Goal: Task Accomplishment & Management: Manage account settings

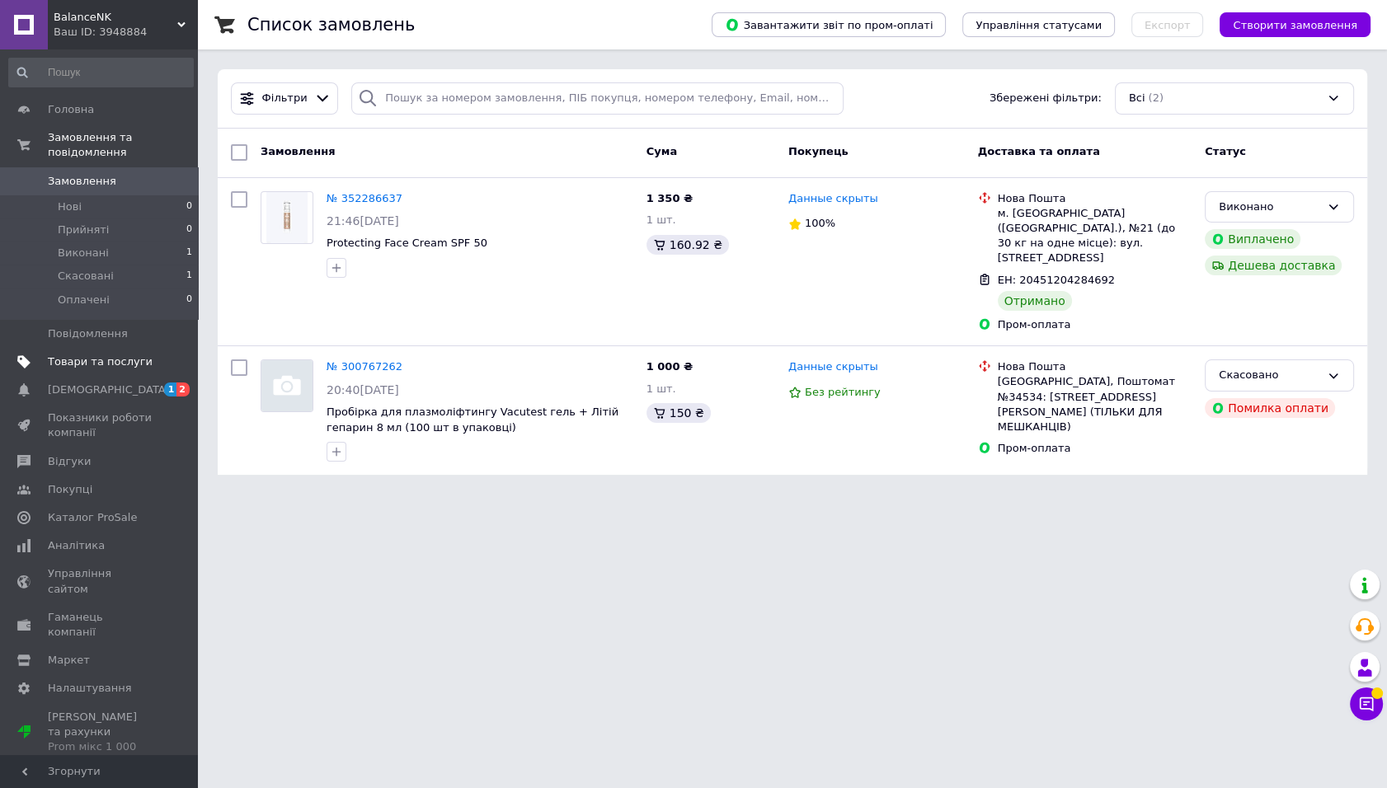
click at [121, 368] on span "Товари та послуги" at bounding box center [100, 362] width 105 height 15
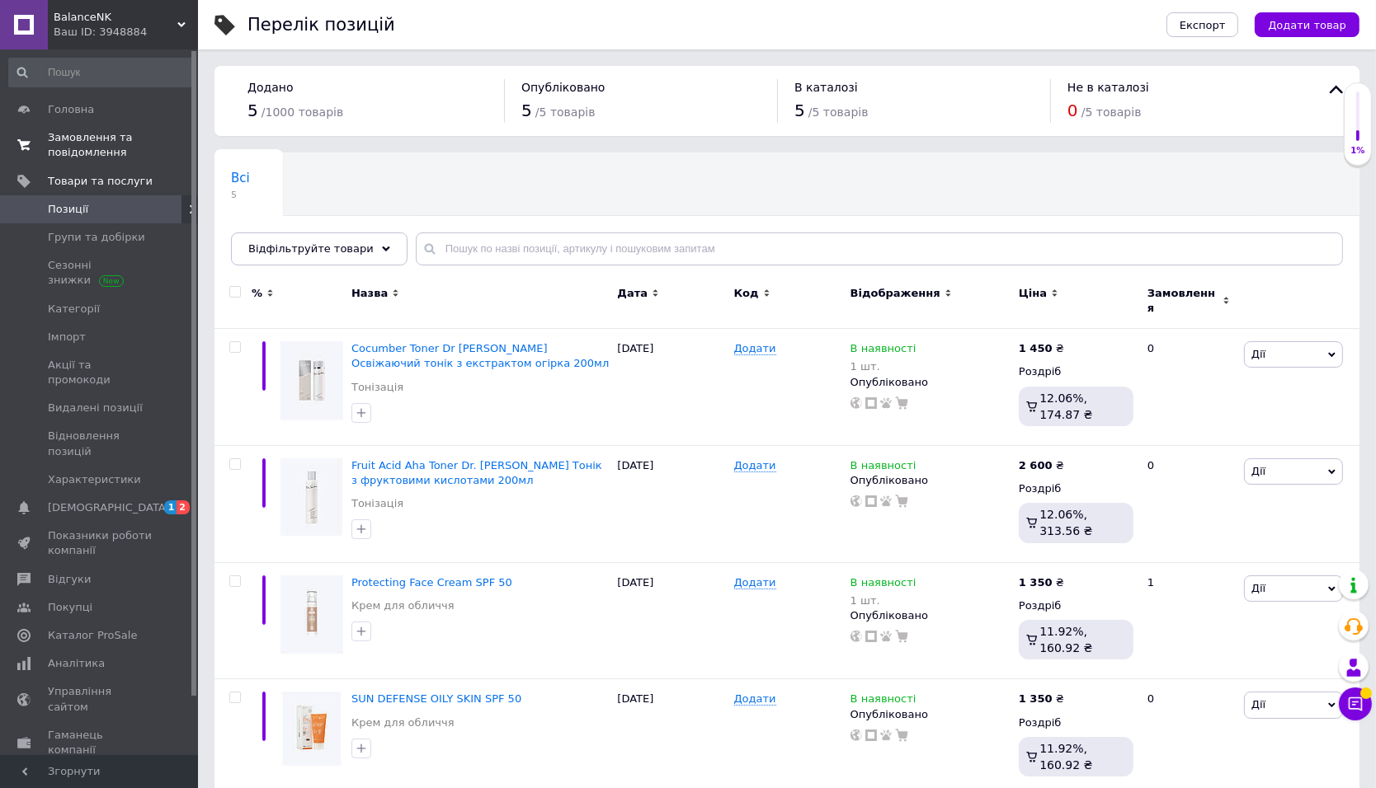
click at [112, 139] on span "Замовлення та повідомлення" at bounding box center [100, 145] width 105 height 30
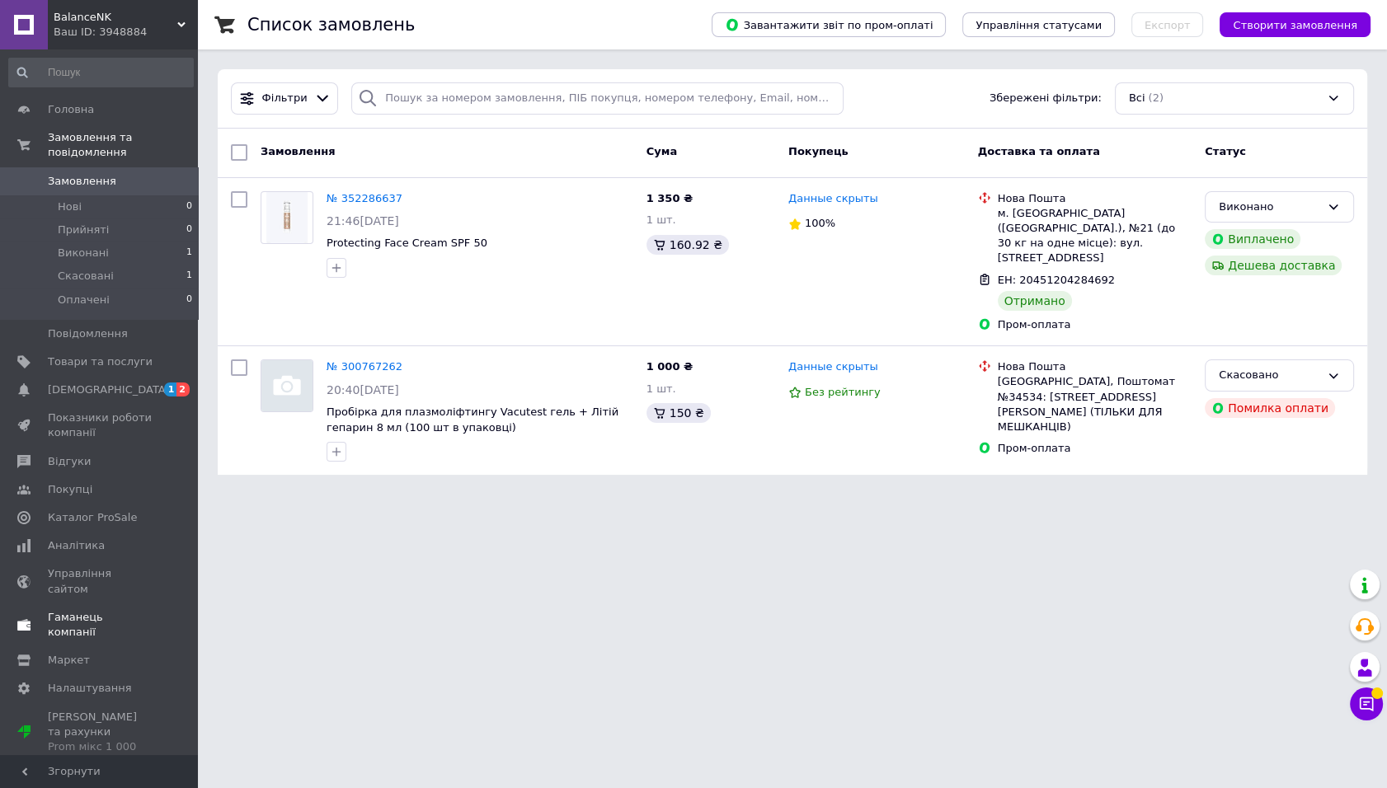
click at [129, 610] on span "Гаманець компанії" at bounding box center [100, 625] width 105 height 30
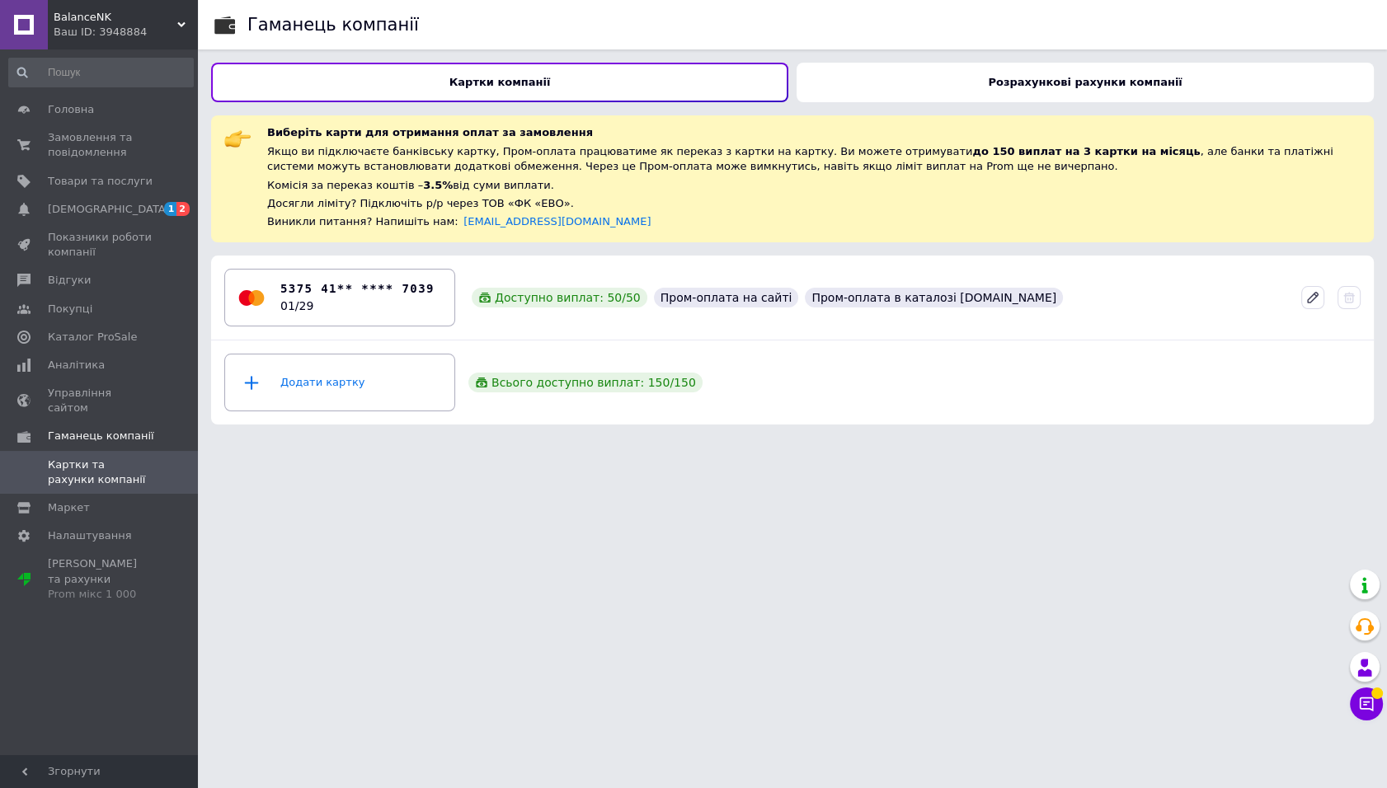
click at [931, 87] on div "Розрахункові рахунки компанії" at bounding box center [1085, 83] width 577 height 40
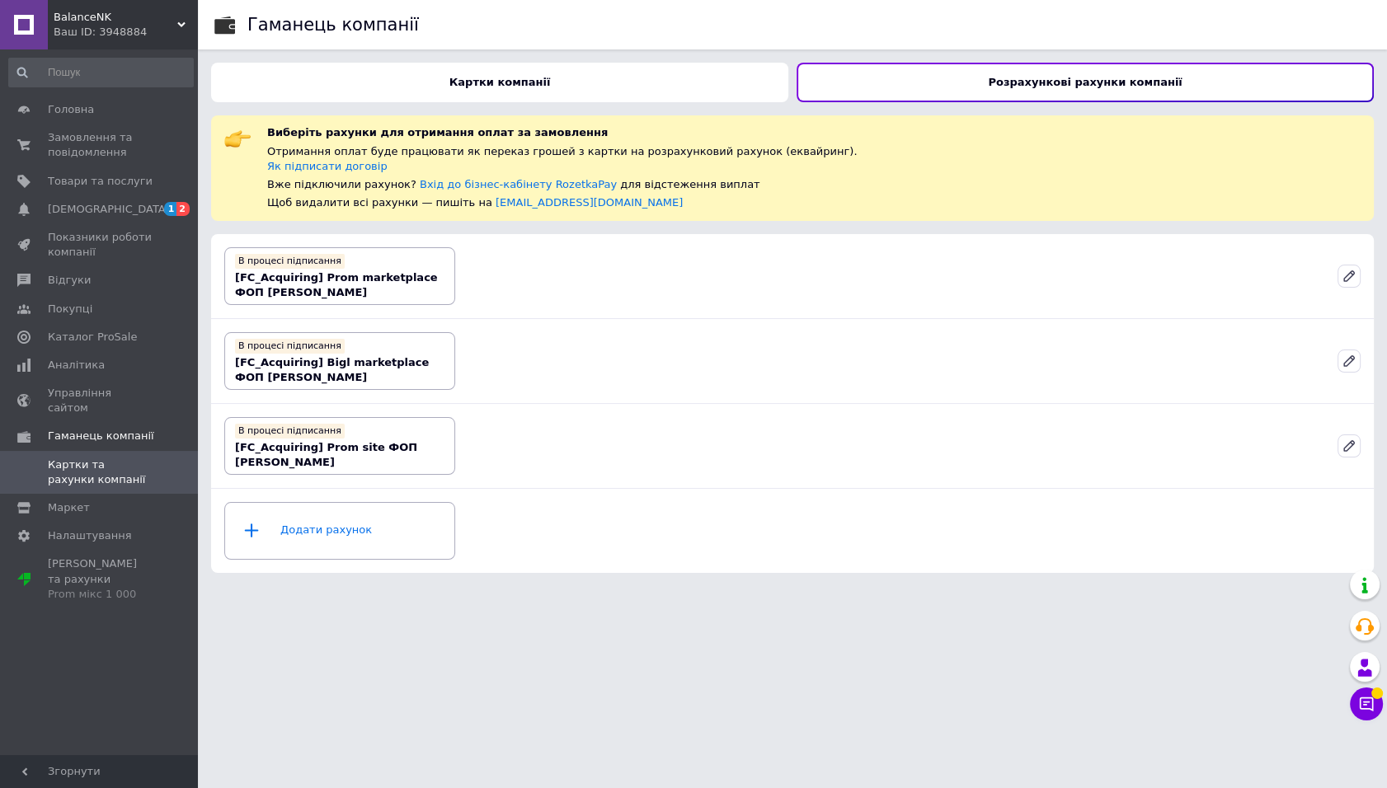
click at [554, 90] on div "Картки компанії" at bounding box center [499, 83] width 577 height 40
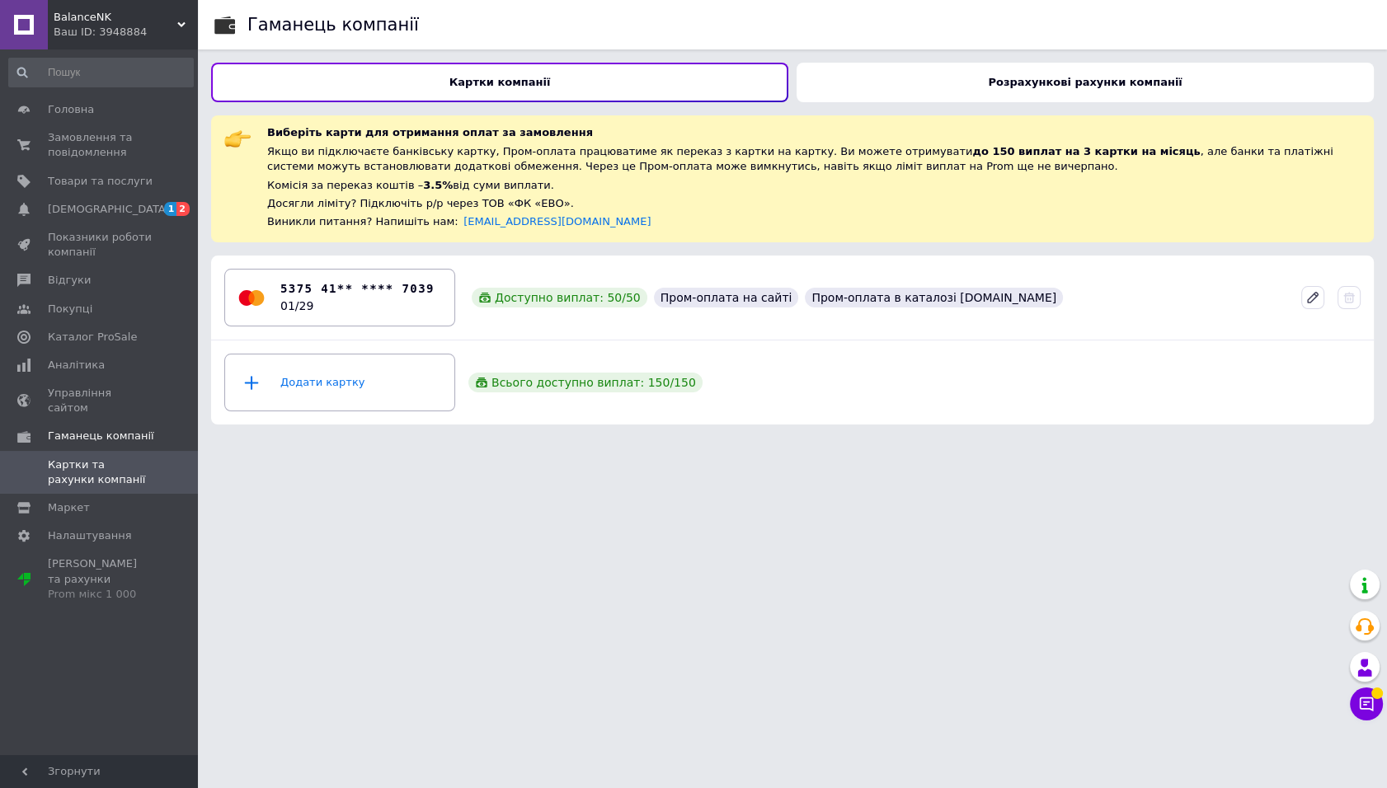
click at [908, 68] on div "Розрахункові рахунки компанії" at bounding box center [1085, 83] width 577 height 40
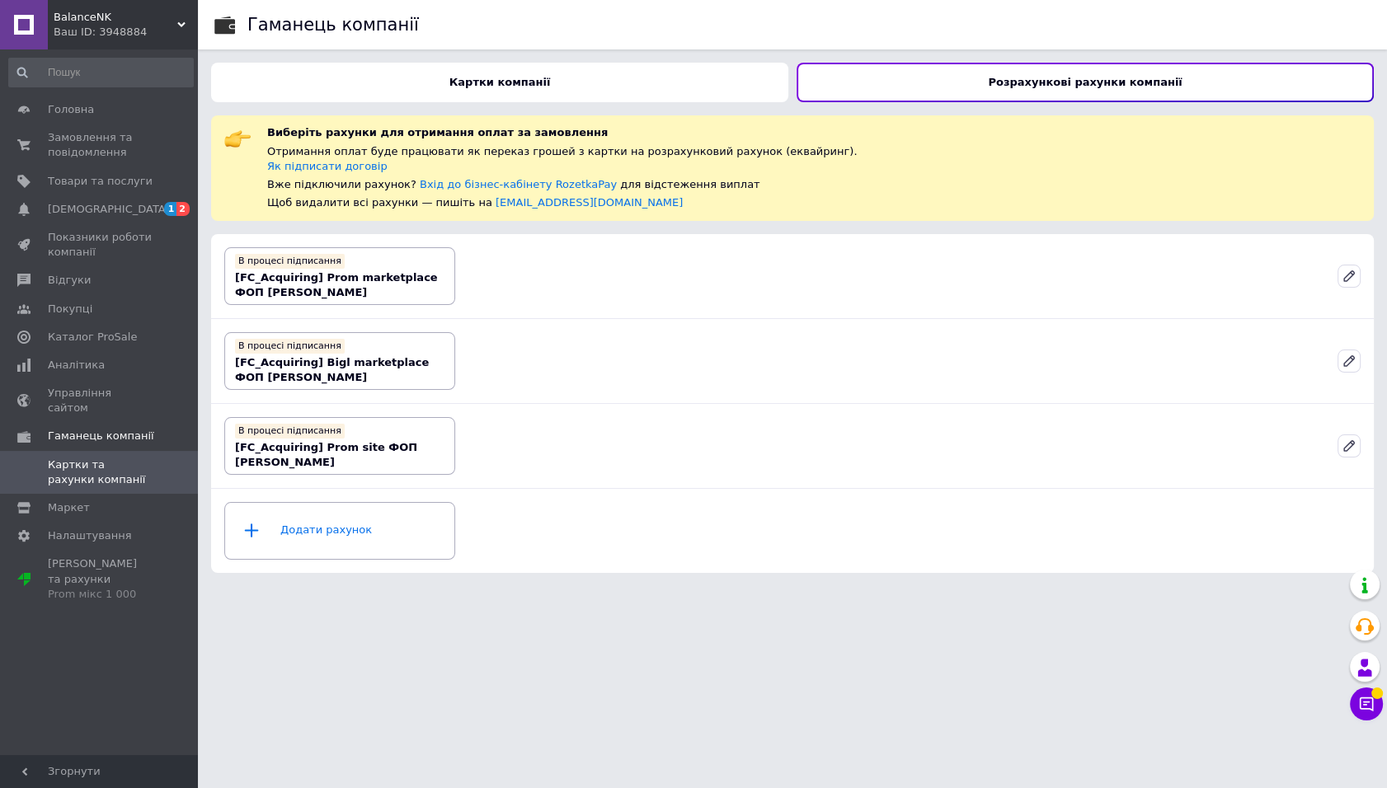
drag, startPoint x: 173, startPoint y: 25, endPoint x: 68, endPoint y: 187, distance: 193.7
click at [172, 26] on div "Ваш ID: 3948884" at bounding box center [126, 32] width 144 height 15
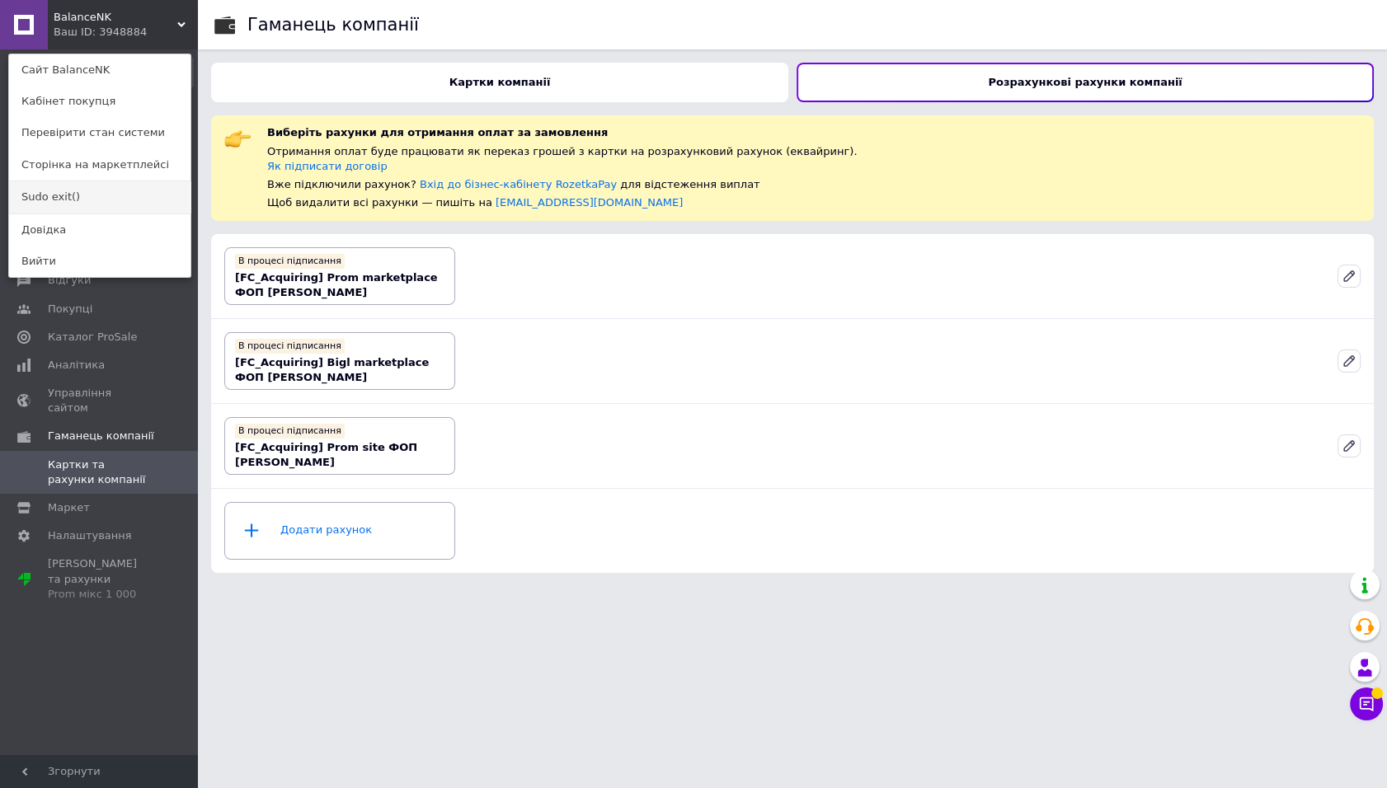
click at [64, 201] on link "Sudo exit()" at bounding box center [99, 196] width 181 height 31
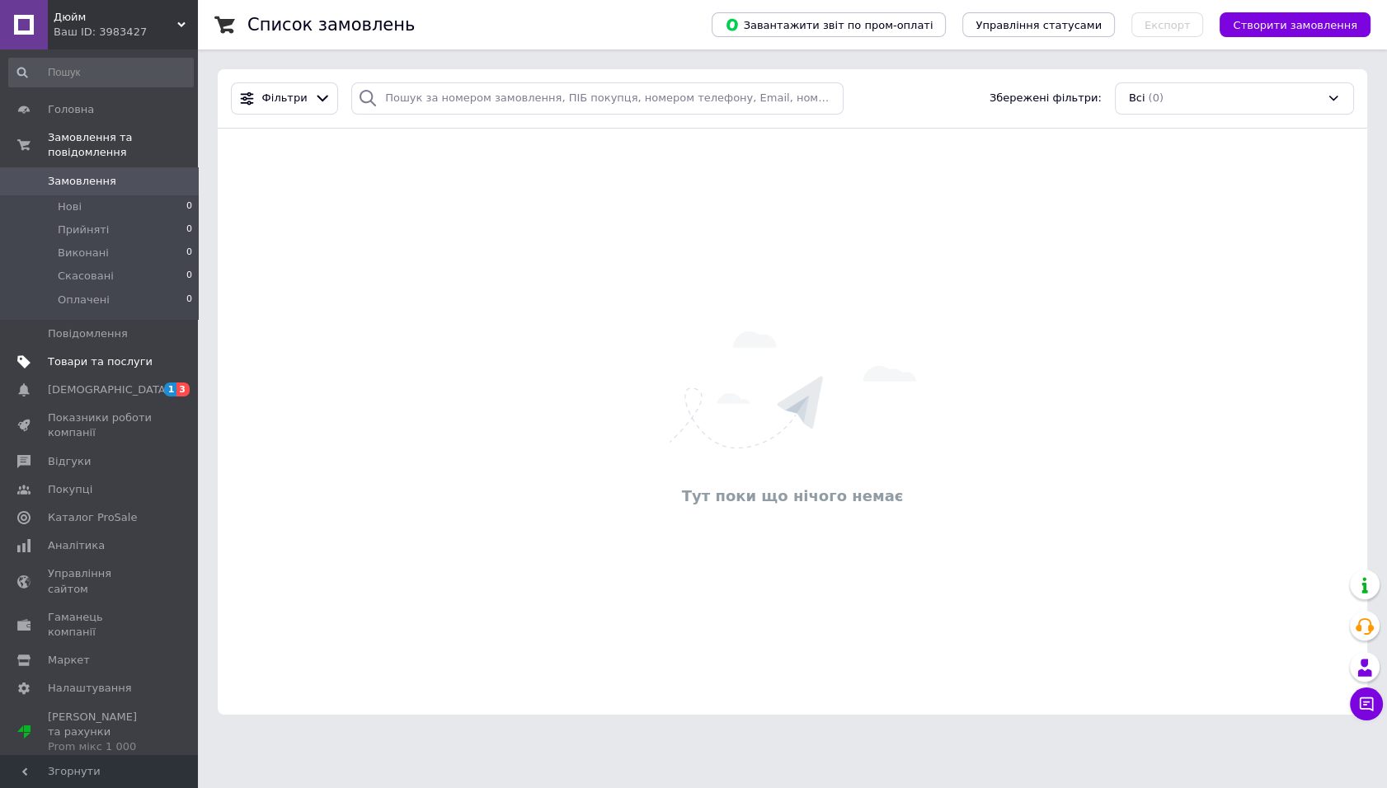
click at [120, 365] on span "Товари та послуги" at bounding box center [100, 362] width 105 height 15
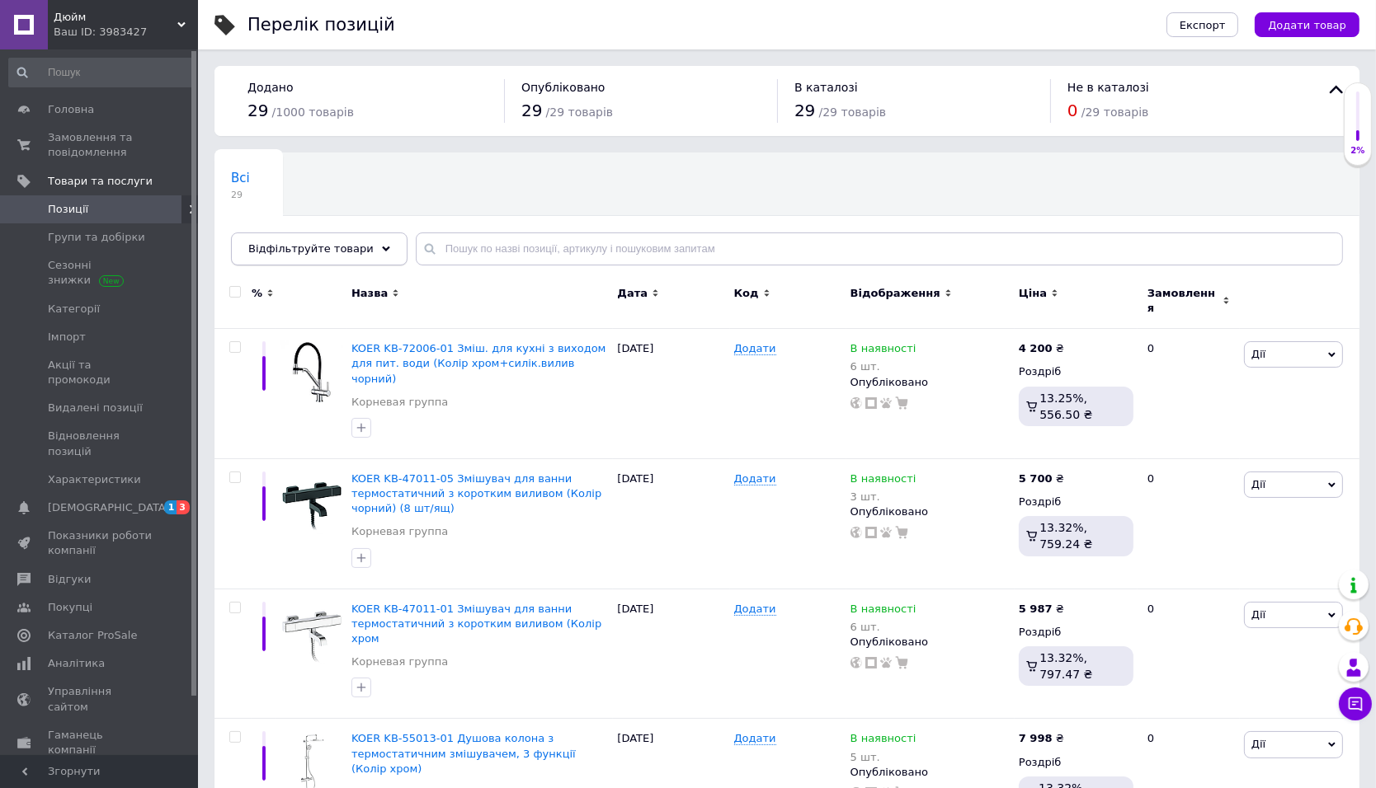
click at [322, 251] on span "Відфільтруйте товари" at bounding box center [310, 248] width 125 height 12
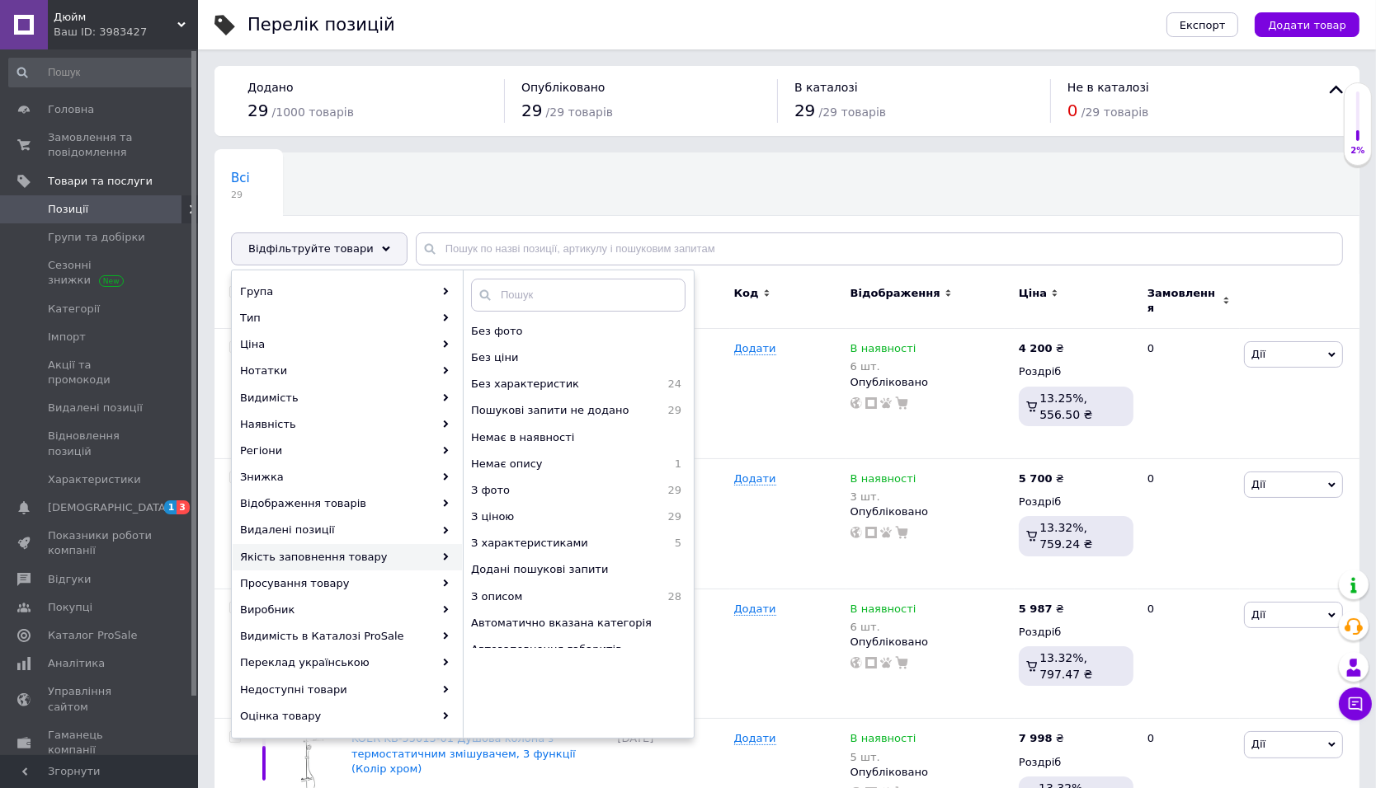
click at [179, 34] on div "Ваш ID: 3983427" at bounding box center [126, 32] width 144 height 15
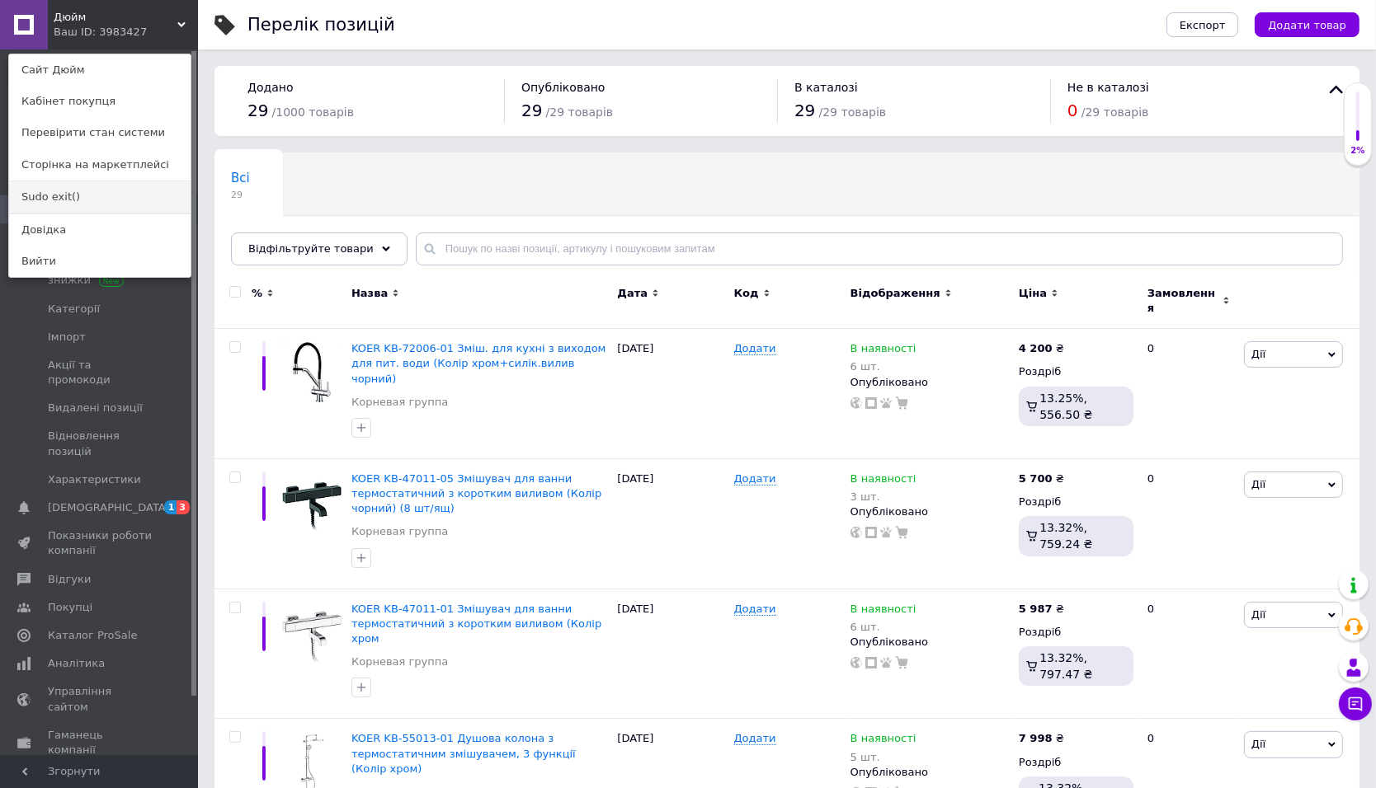
click at [92, 190] on link "Sudo exit()" at bounding box center [99, 196] width 181 height 31
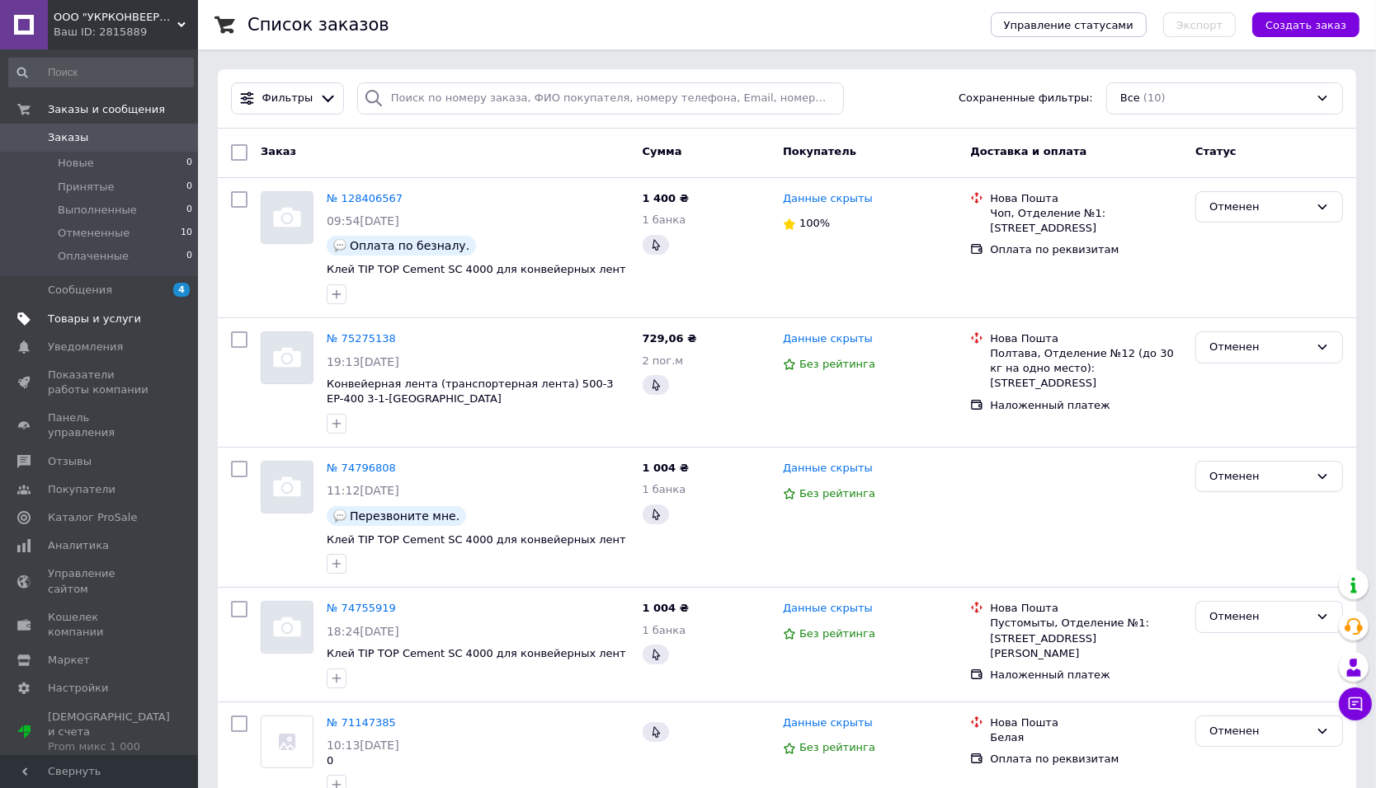
click at [149, 325] on span "Товары и услуги" at bounding box center [100, 319] width 105 height 15
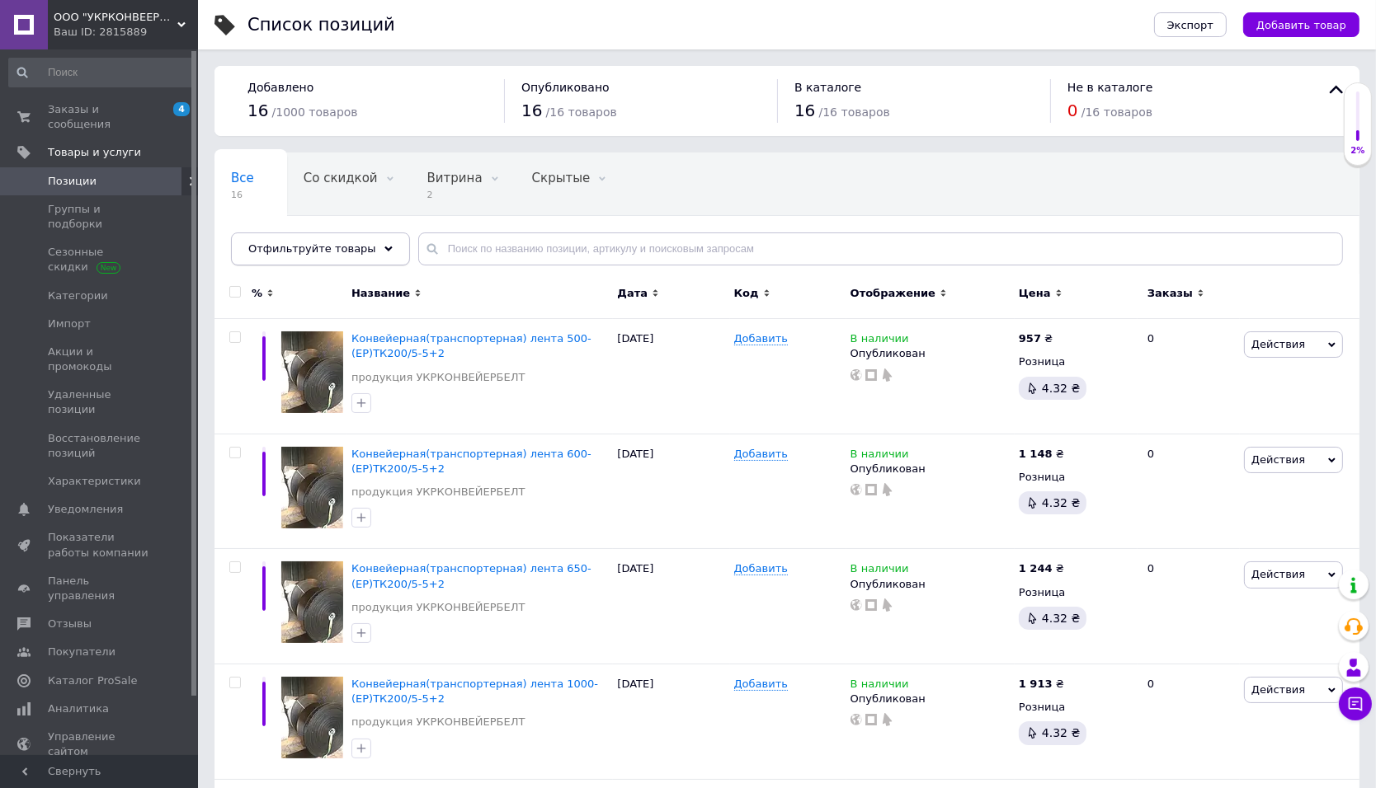
click at [306, 249] on span "Отфильтруйте товары" at bounding box center [312, 248] width 128 height 12
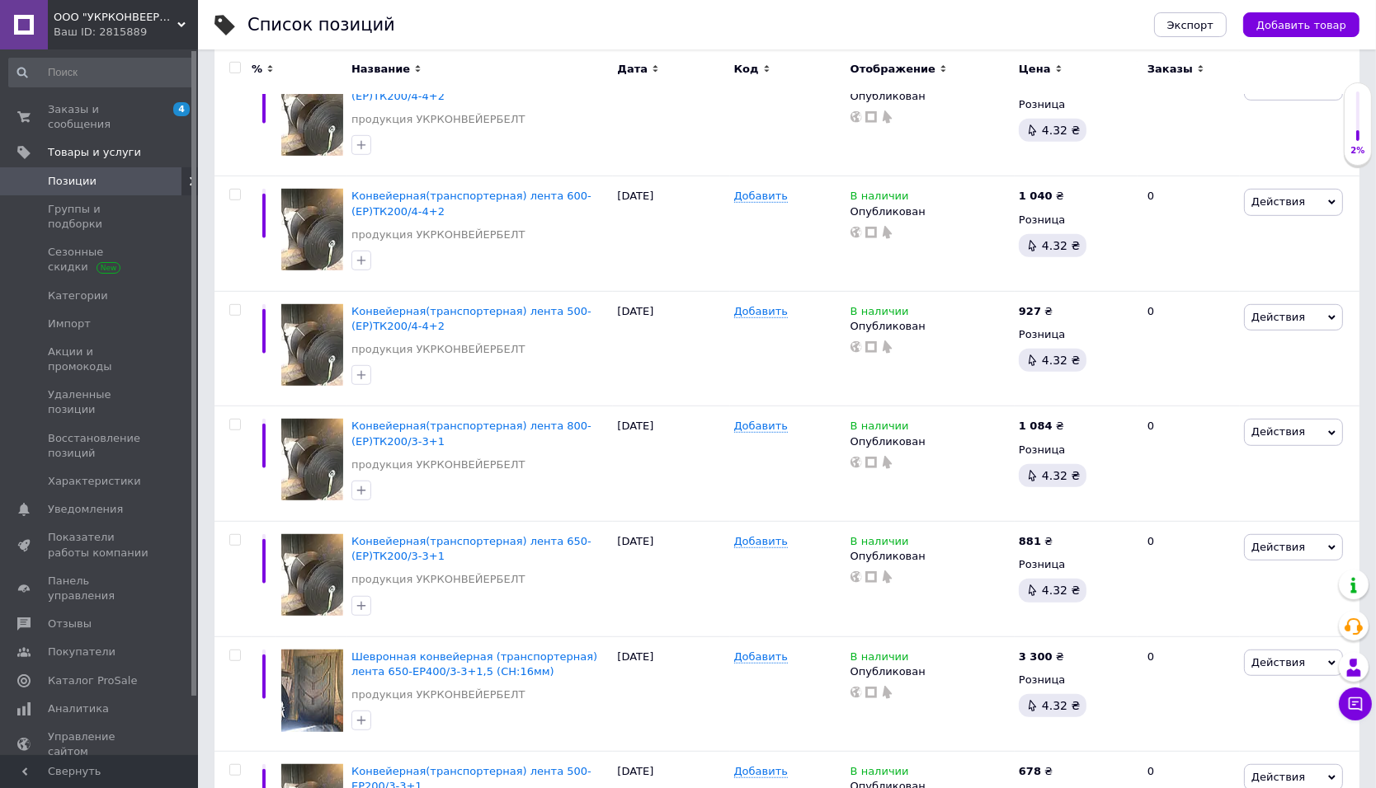
scroll to position [1240, 0]
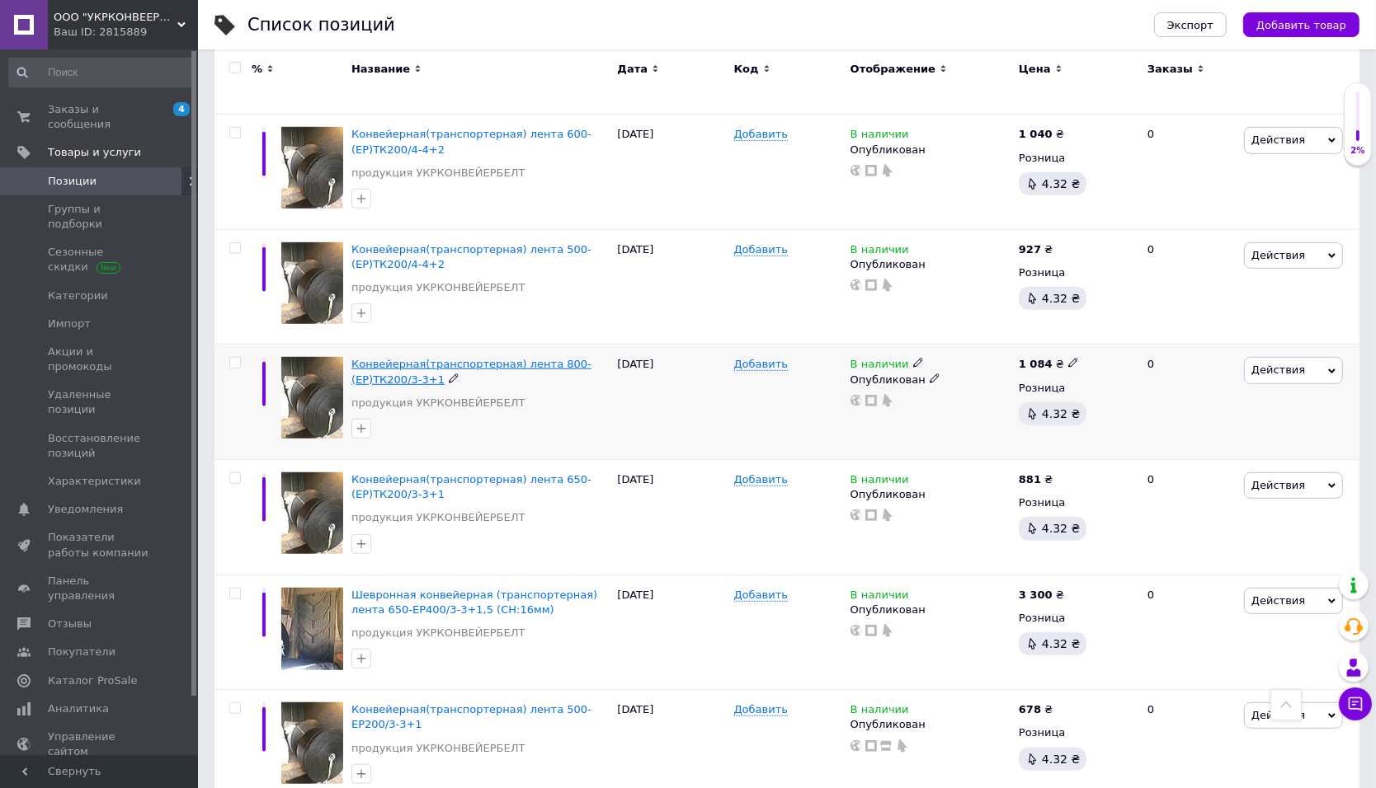
click at [531, 362] on span "Конвейерная(транспортерная) лента 800-(ЕР)ТК200/3-3+1" at bounding box center [471, 371] width 240 height 27
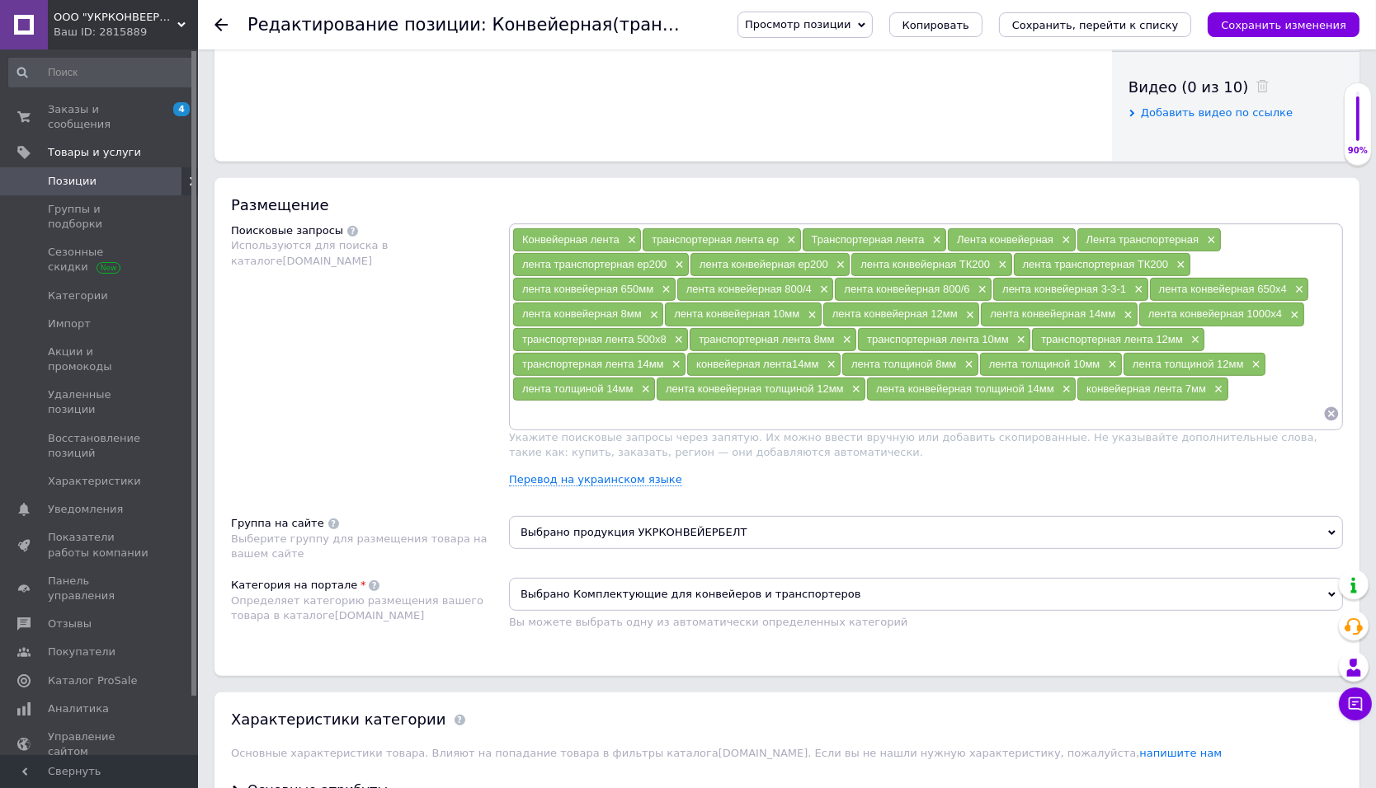
scroll to position [990, 0]
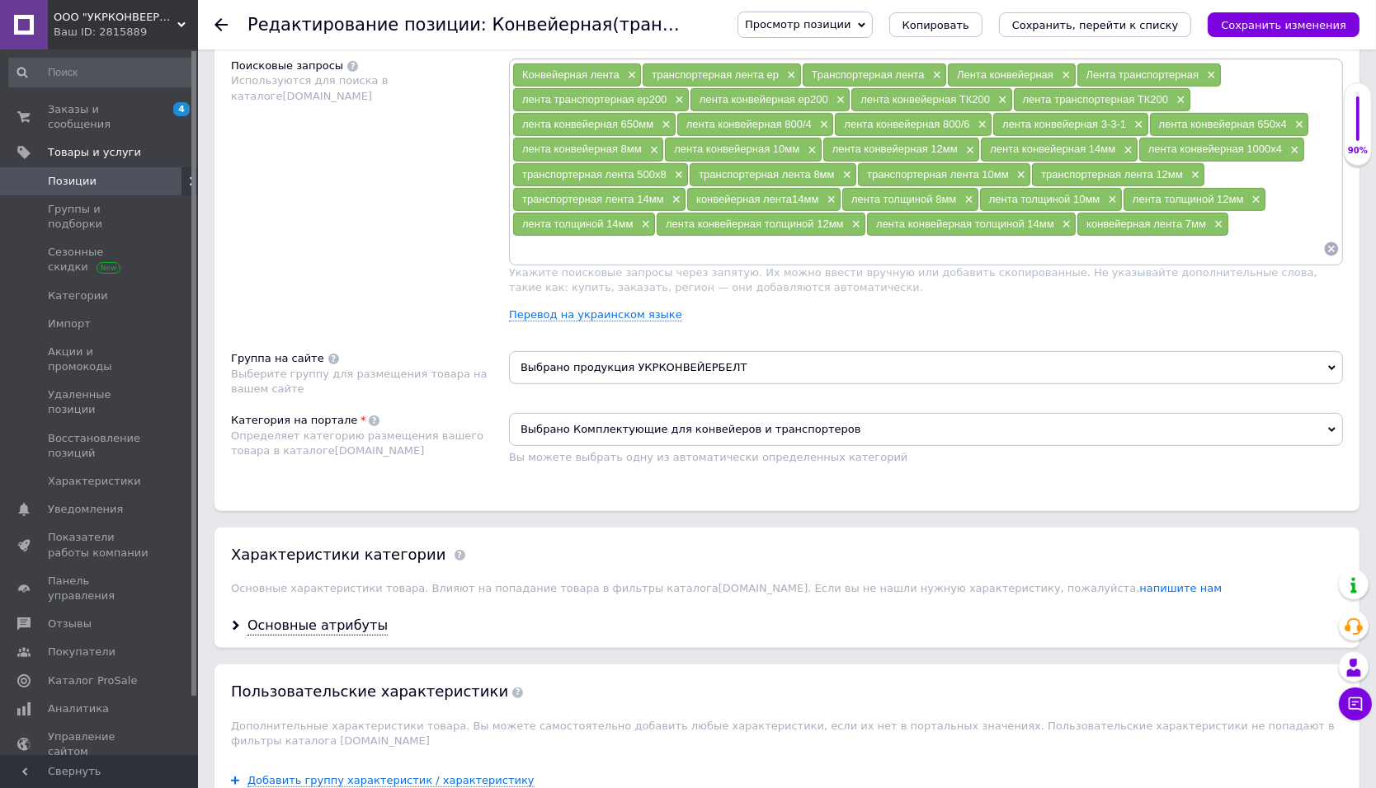
click at [305, 611] on div "Основные атрибуты" at bounding box center [786, 627] width 1145 height 44
click at [306, 624] on div "Основные атрибуты" at bounding box center [317, 626] width 140 height 19
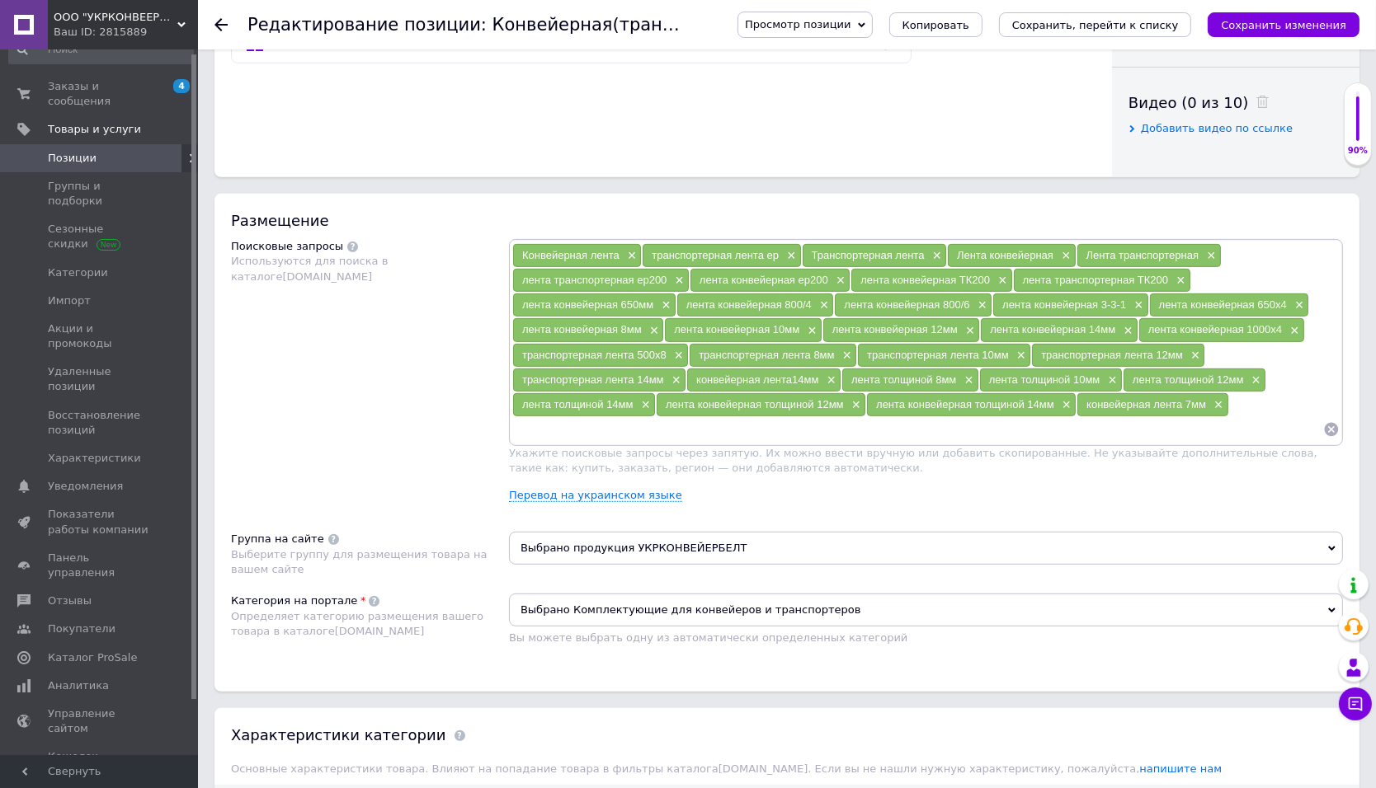
scroll to position [64, 0]
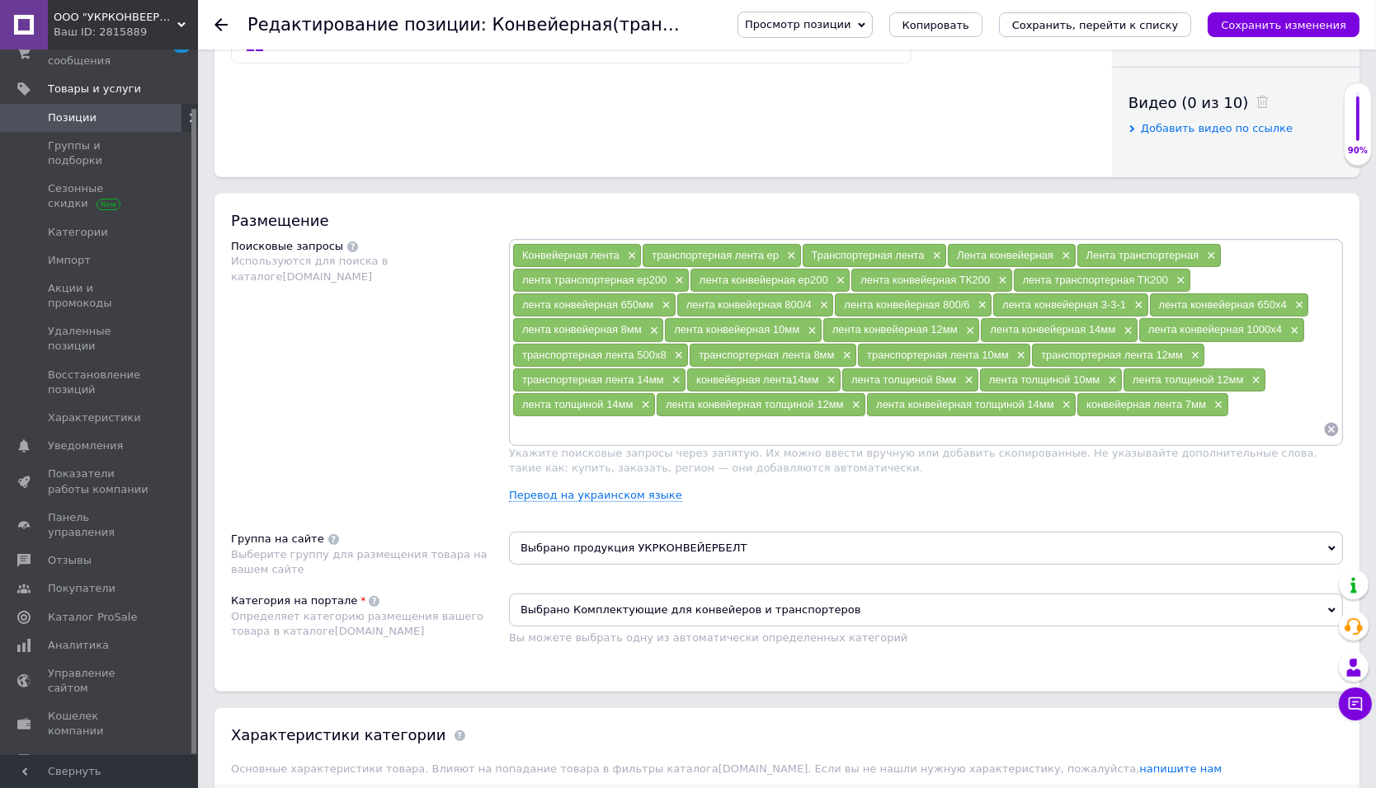
click at [104, 781] on span "Настройки" at bounding box center [100, 788] width 105 height 15
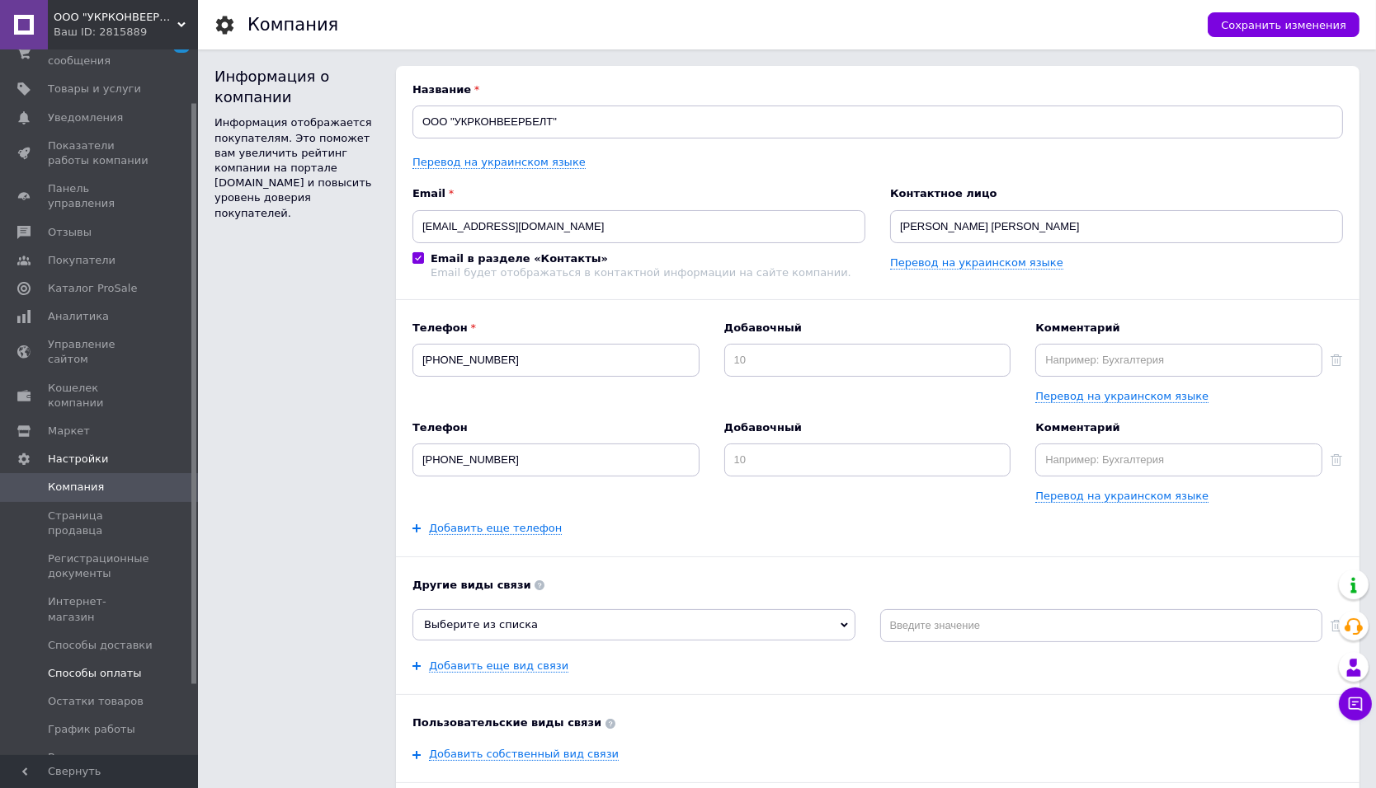
click at [95, 666] on span "Способы оплаты" at bounding box center [95, 673] width 94 height 15
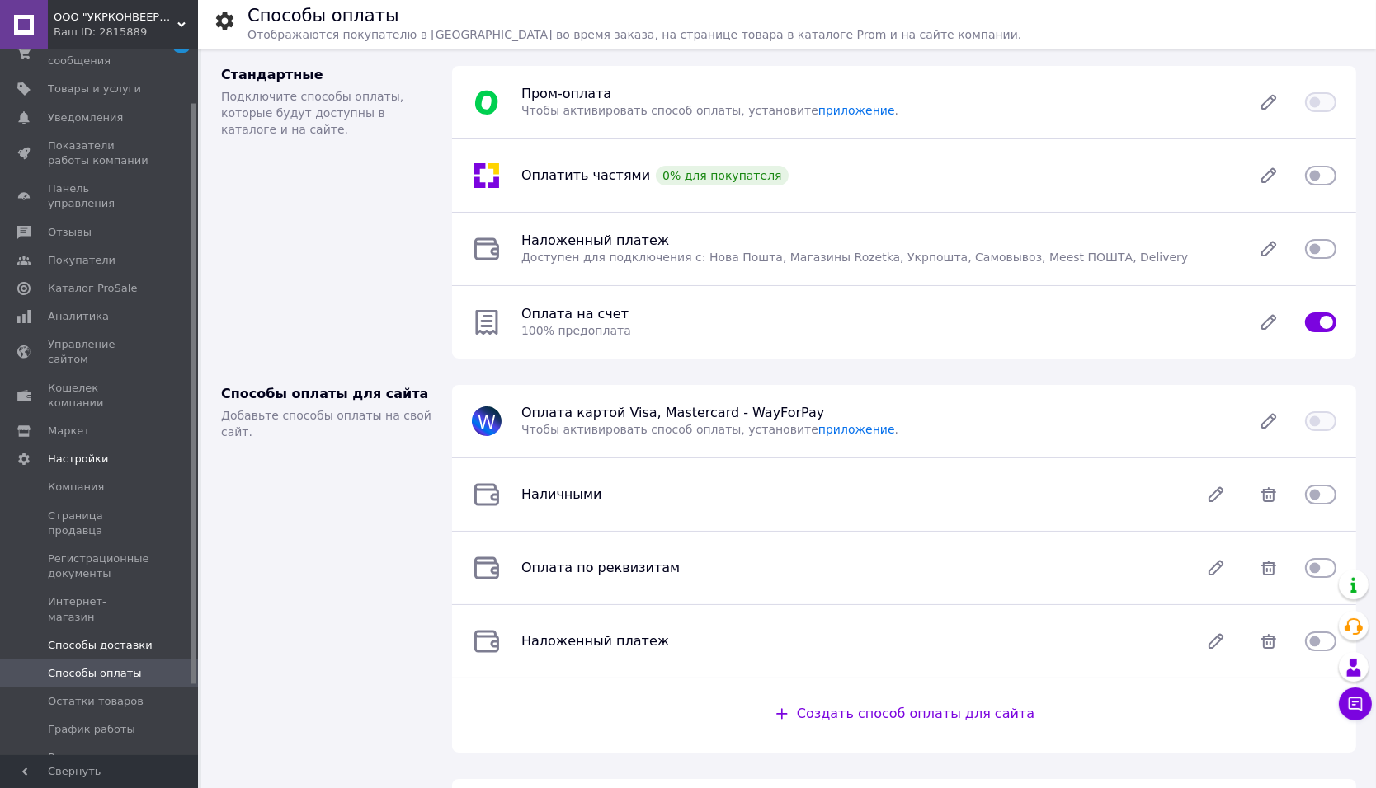
click at [94, 638] on span "Способы доставки" at bounding box center [100, 645] width 105 height 15
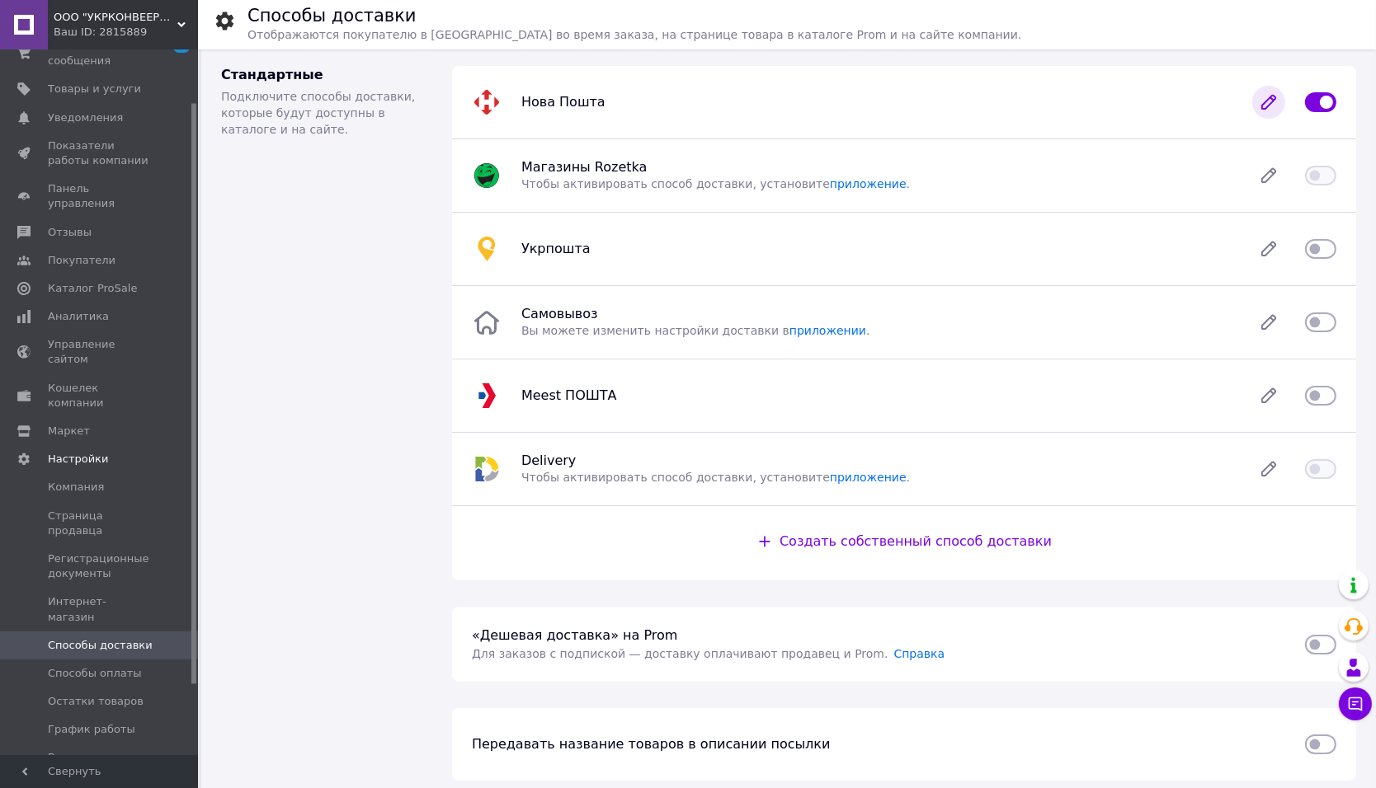
click at [1255, 106] on icon at bounding box center [1268, 102] width 33 height 33
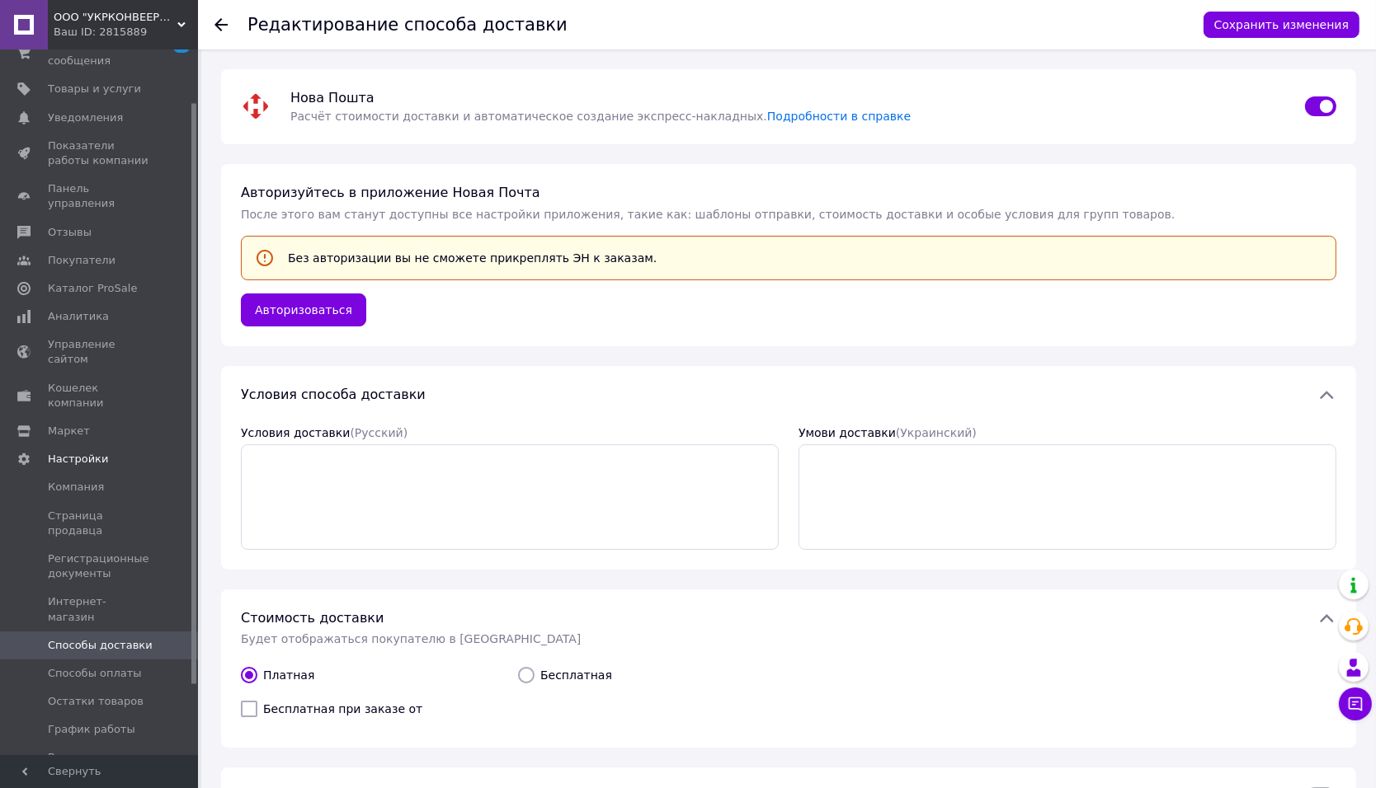
click at [134, 21] on span "ООО "УКРКОНВЕЕРБЕЛТ"" at bounding box center [116, 17] width 124 height 15
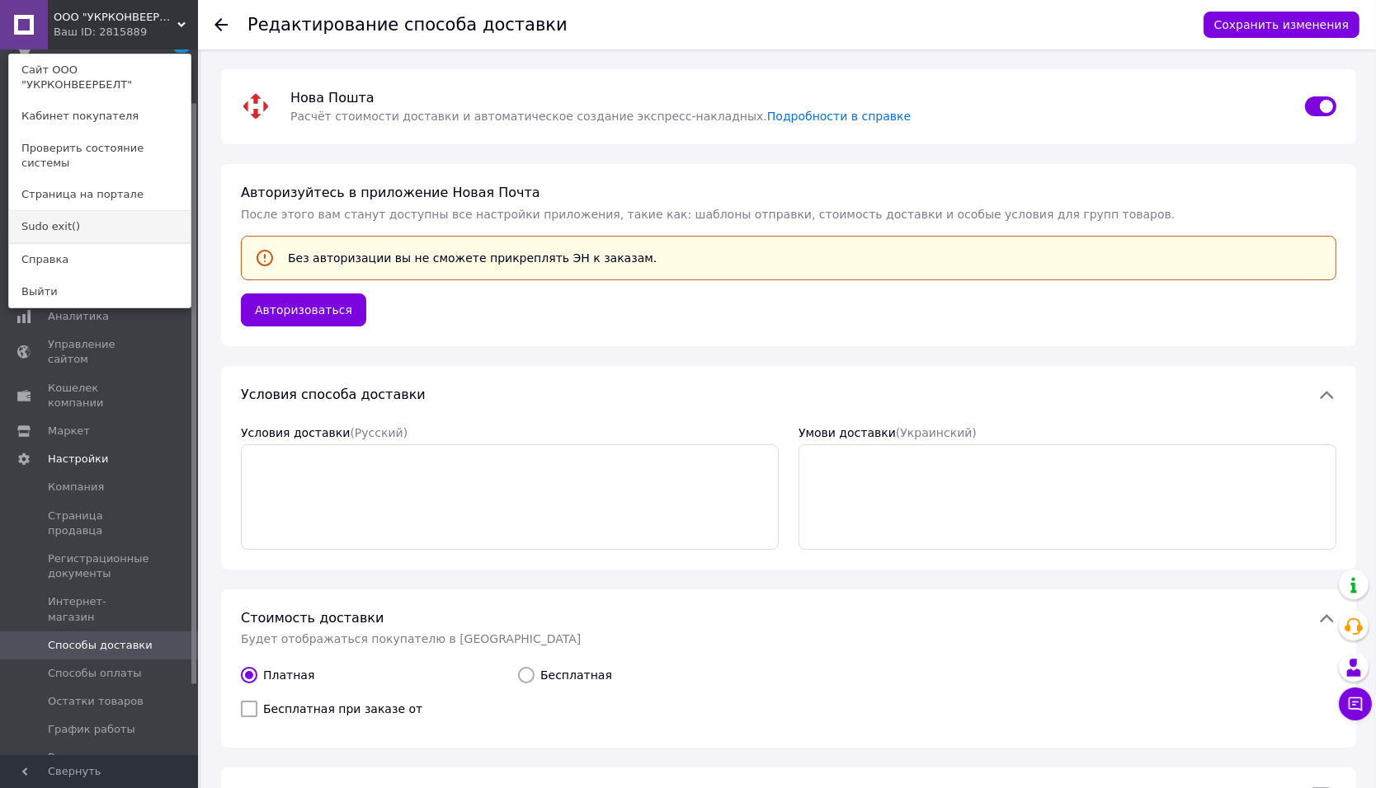
click at [79, 211] on link "Sudo exit()" at bounding box center [99, 226] width 181 height 31
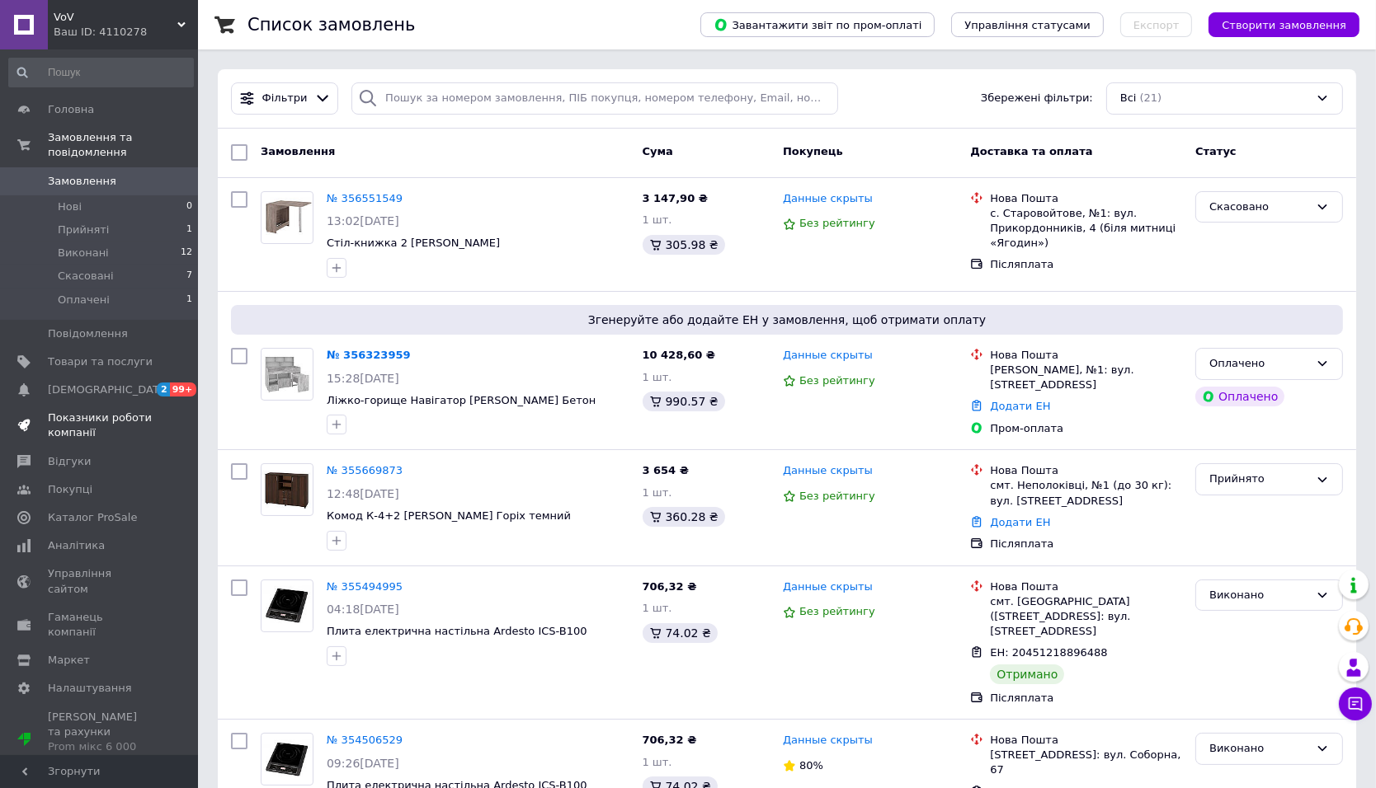
click at [73, 424] on span "Показники роботи компанії" at bounding box center [100, 426] width 105 height 30
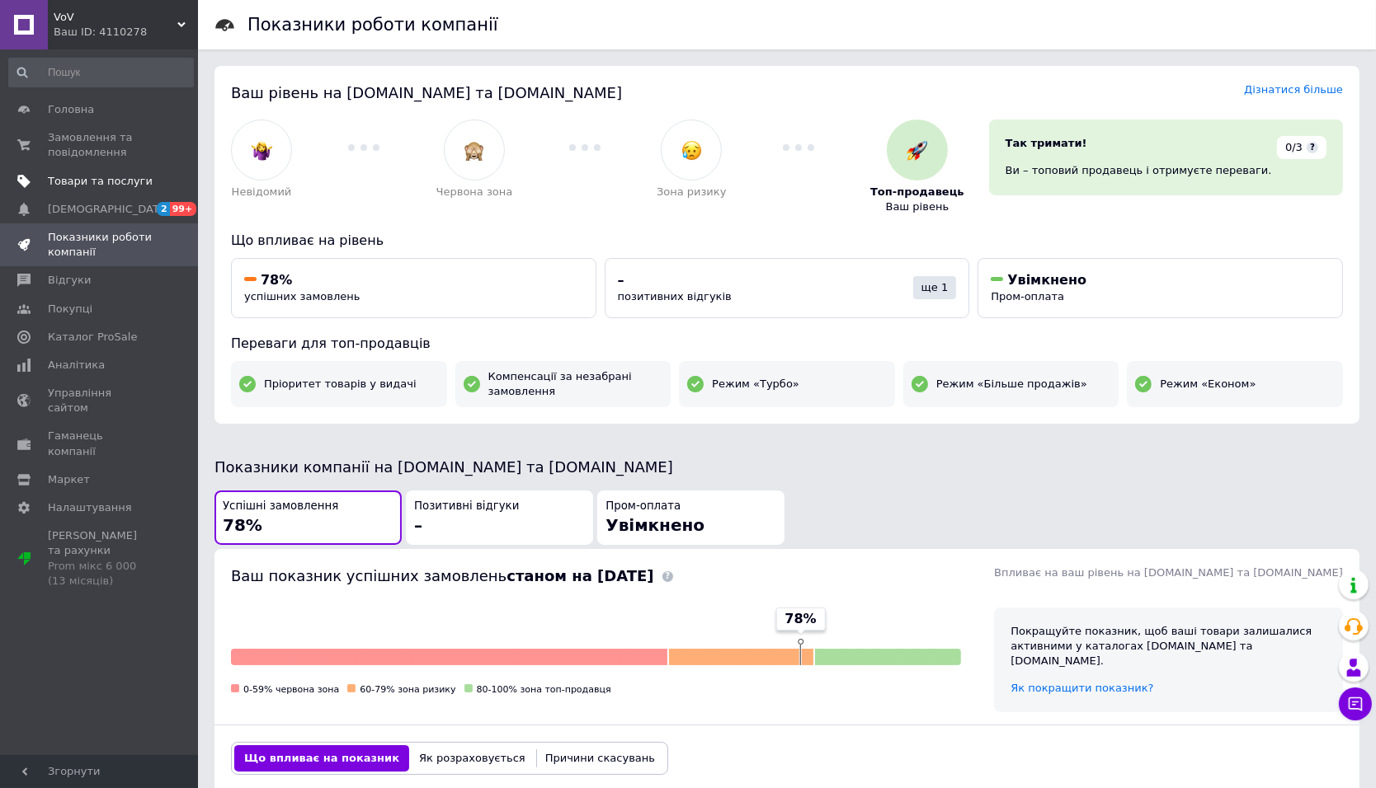
click at [131, 178] on span "Товари та послуги" at bounding box center [100, 181] width 105 height 15
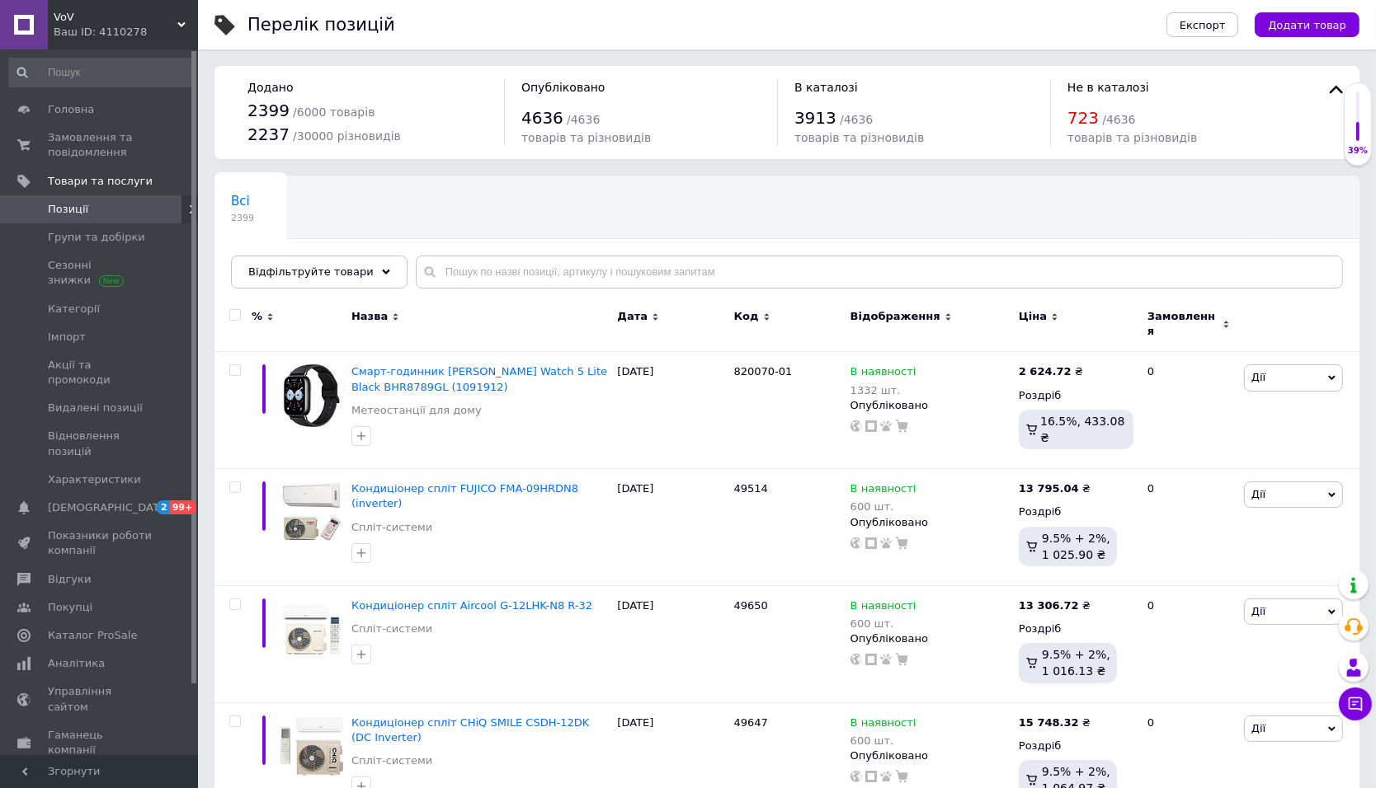
drag, startPoint x: 354, startPoint y: 274, endPoint x: 353, endPoint y: 291, distance: 17.3
click at [354, 275] on span "Відфільтруйте товари" at bounding box center [310, 272] width 125 height 12
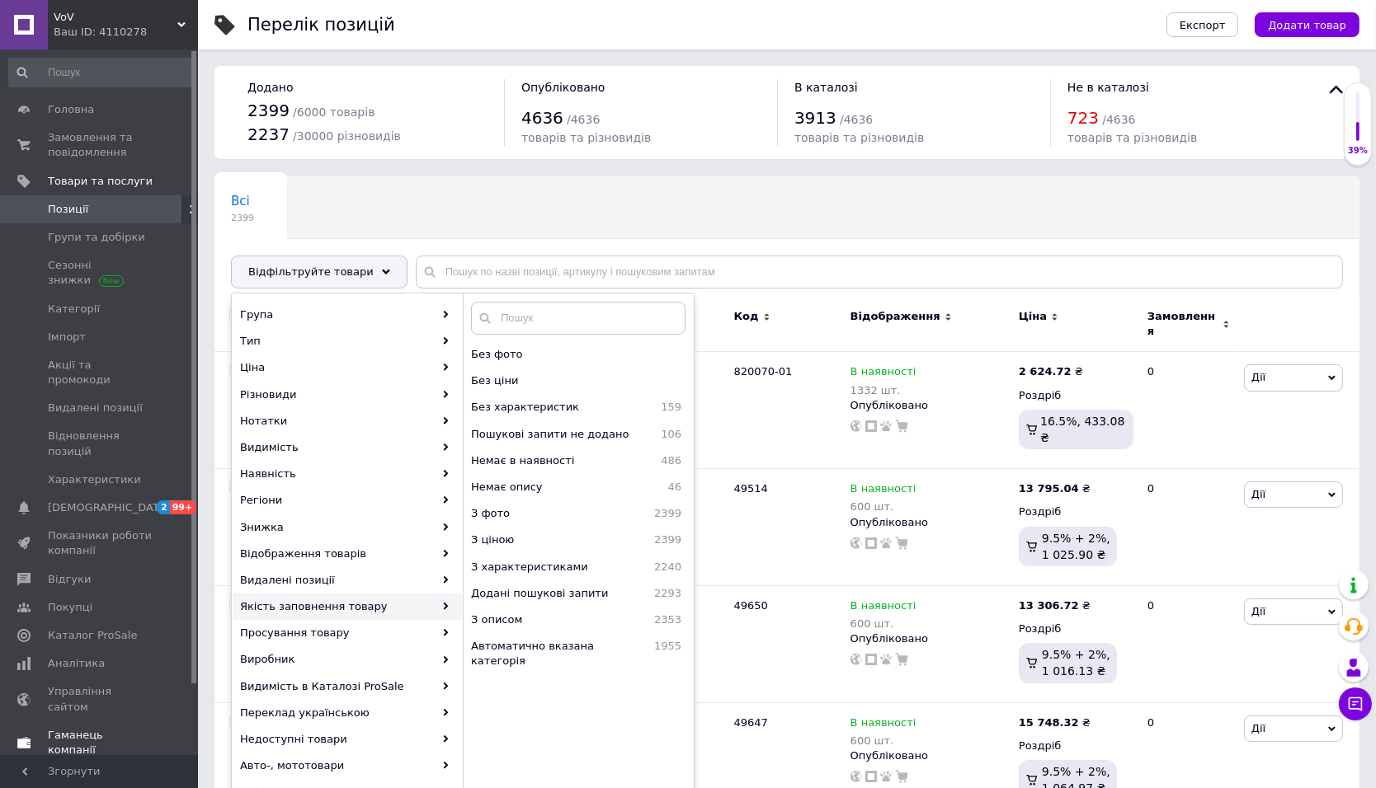
drag, startPoint x: 99, startPoint y: 561, endPoint x: 103, endPoint y: 569, distance: 9.2
click at [100, 572] on span "Відгуки" at bounding box center [100, 579] width 105 height 15
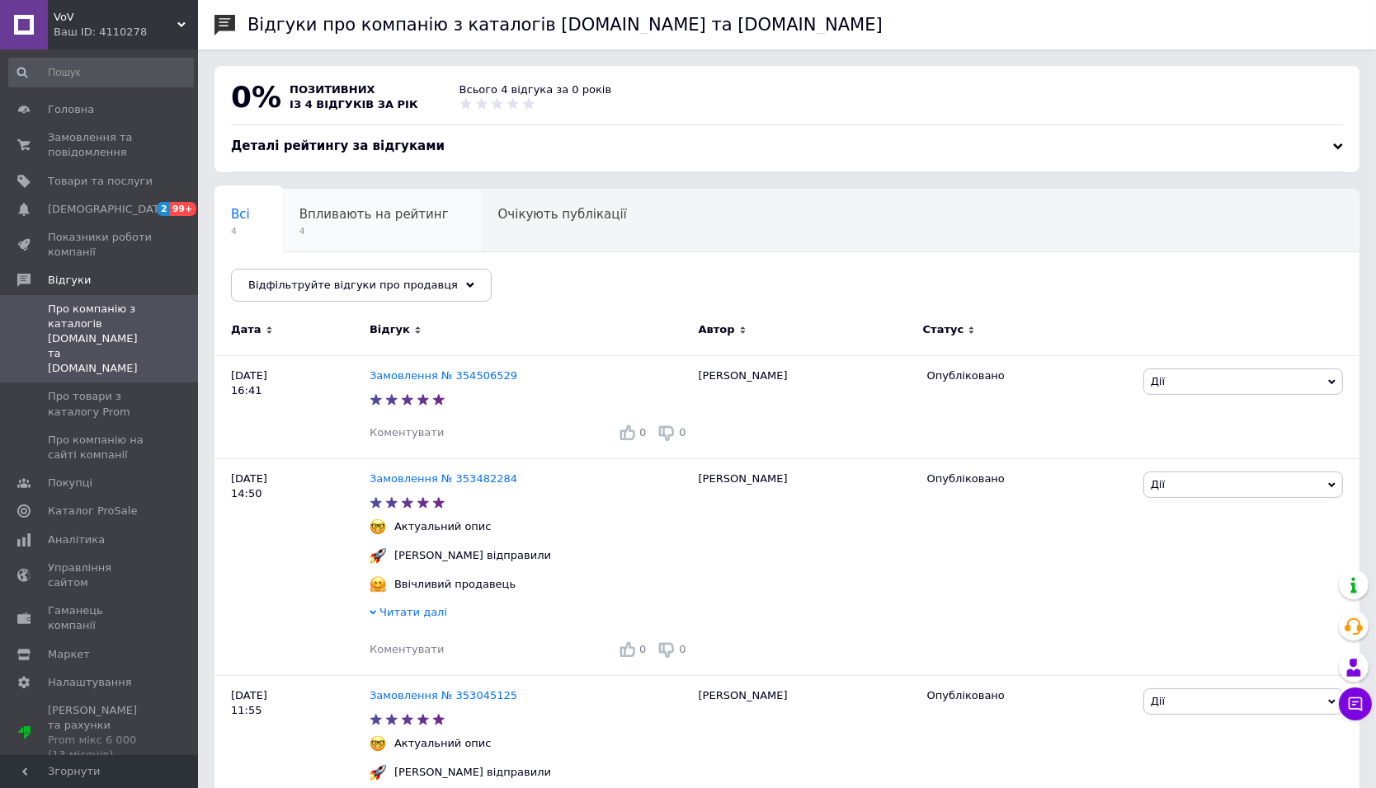
click at [335, 212] on span "Впливають на рейтинг" at bounding box center [373, 214] width 149 height 15
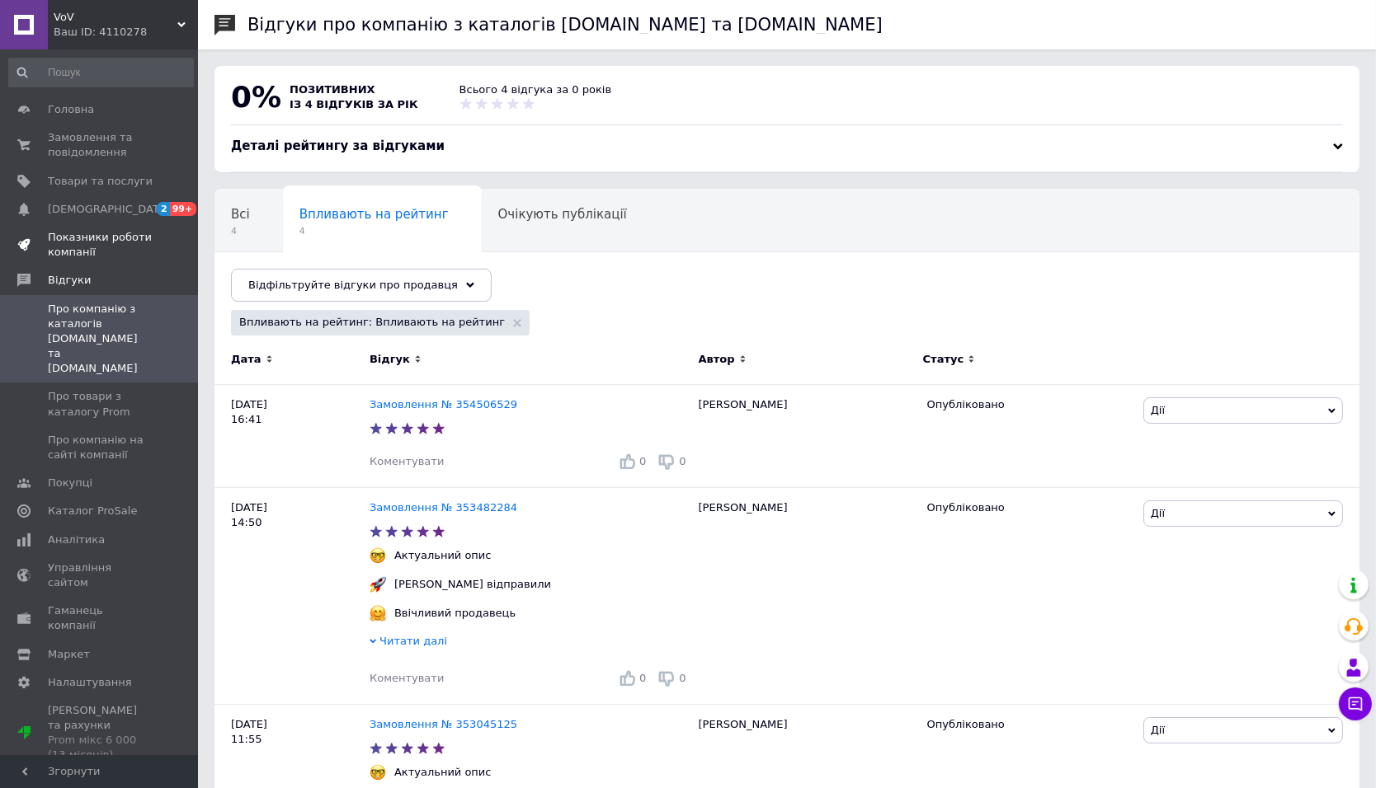
click at [105, 256] on span "Показники роботи компанії" at bounding box center [100, 245] width 105 height 30
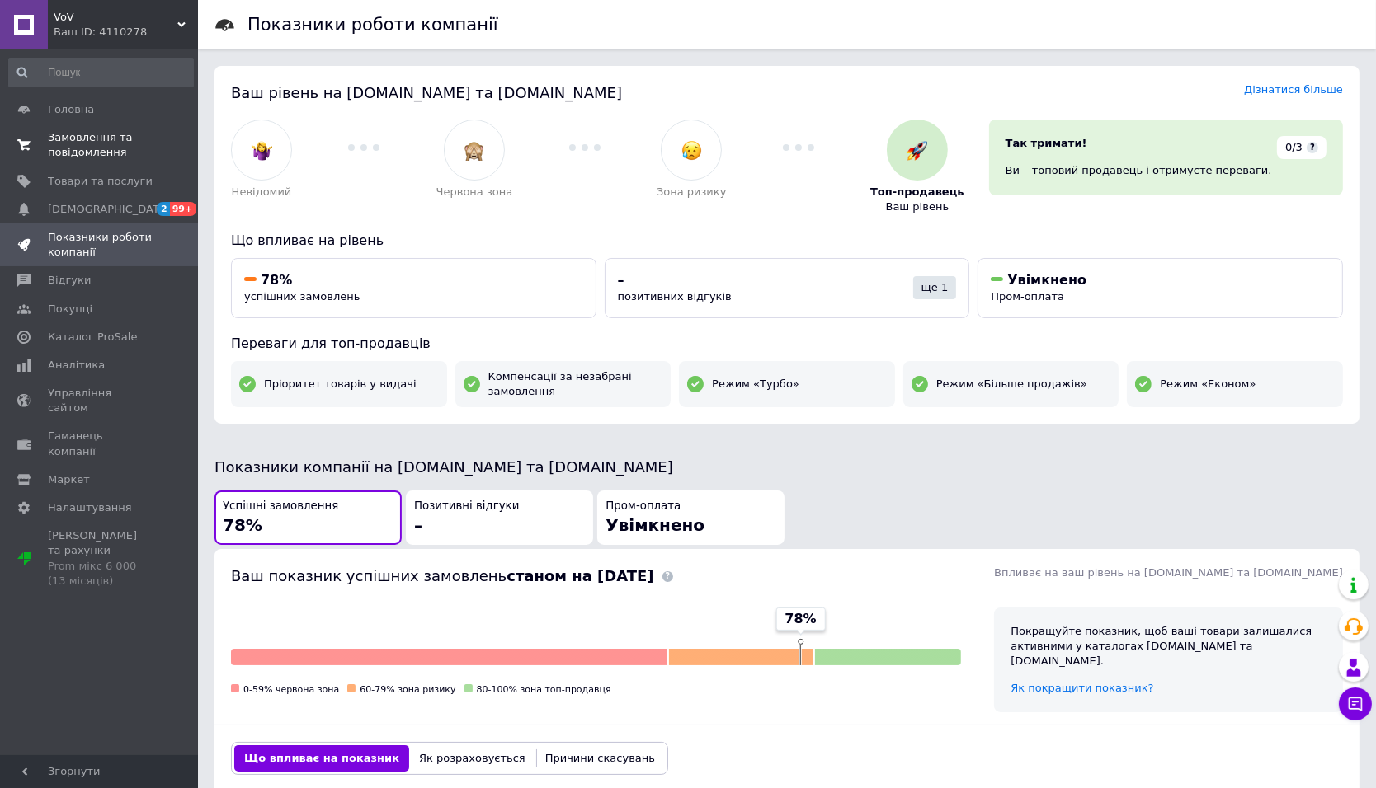
click at [82, 144] on span "Замовлення та повідомлення" at bounding box center [100, 145] width 105 height 30
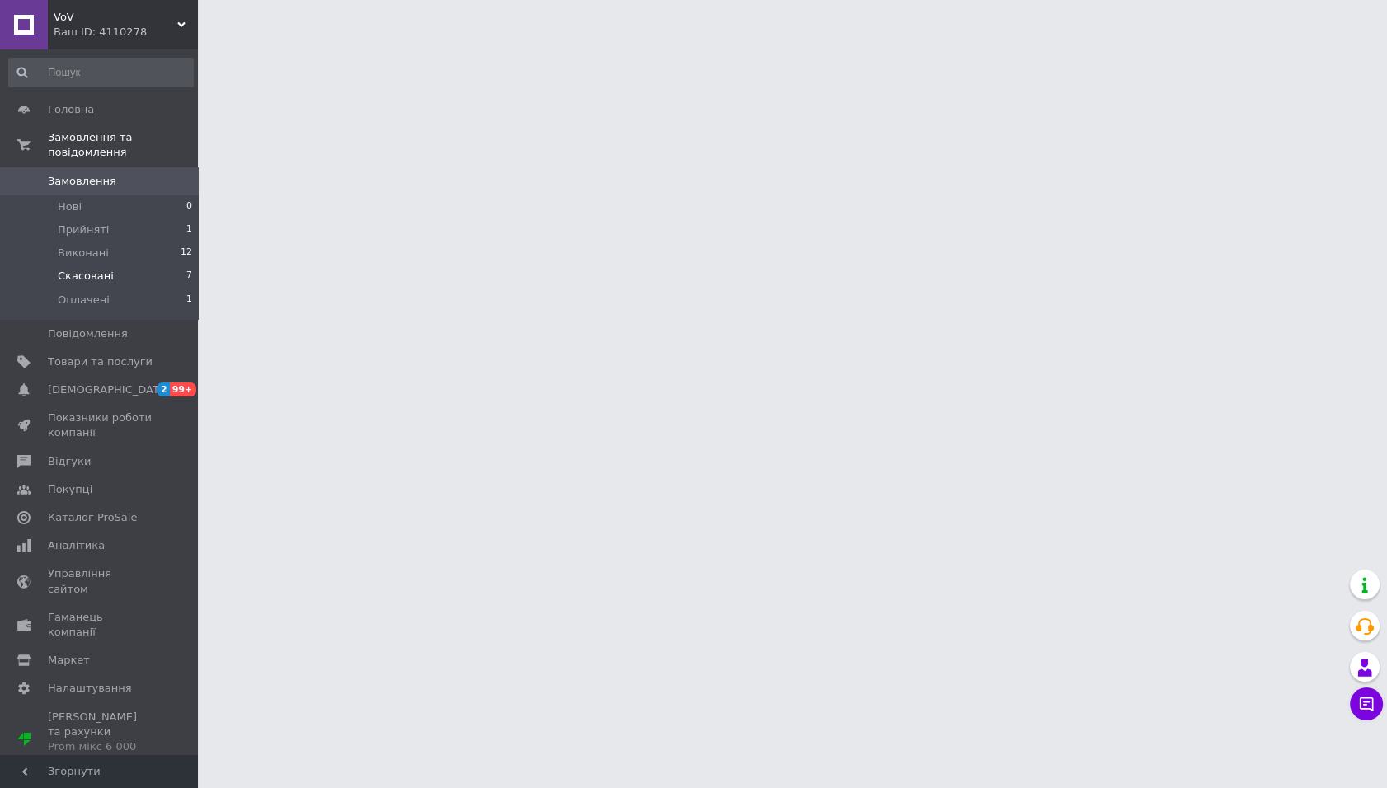
click at [157, 285] on li "Скасовані 7" at bounding box center [101, 276] width 202 height 23
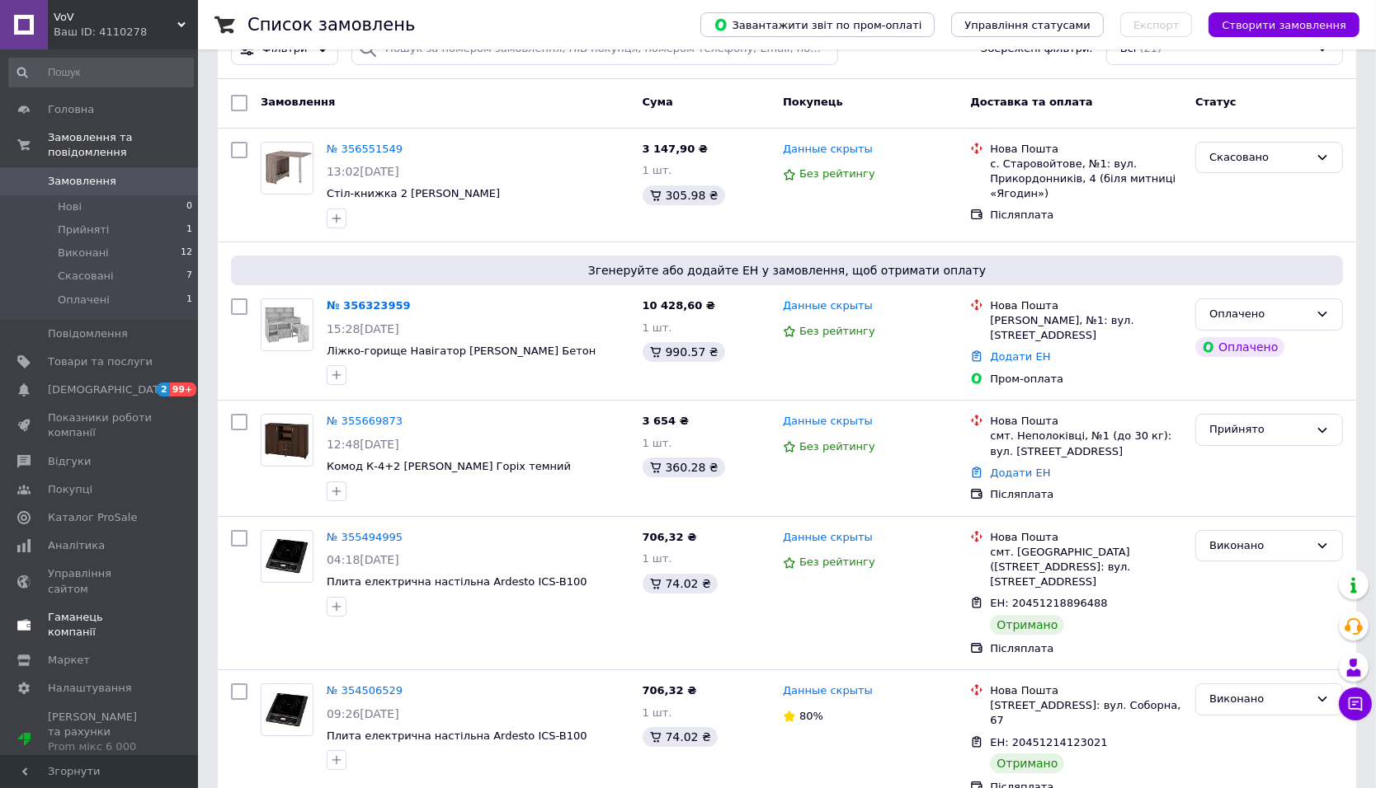
scroll to position [90, 0]
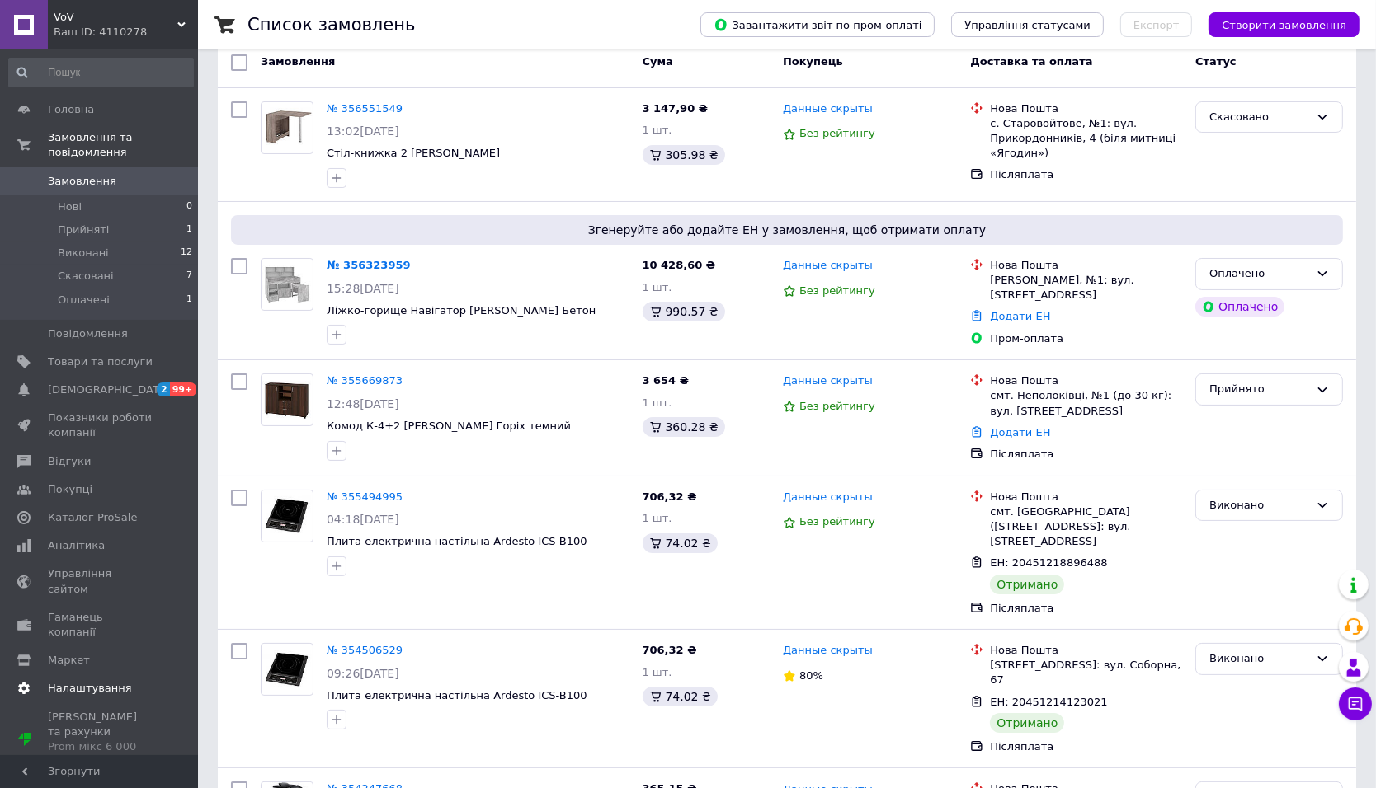
click at [115, 675] on link "Налаштування" at bounding box center [101, 689] width 202 height 28
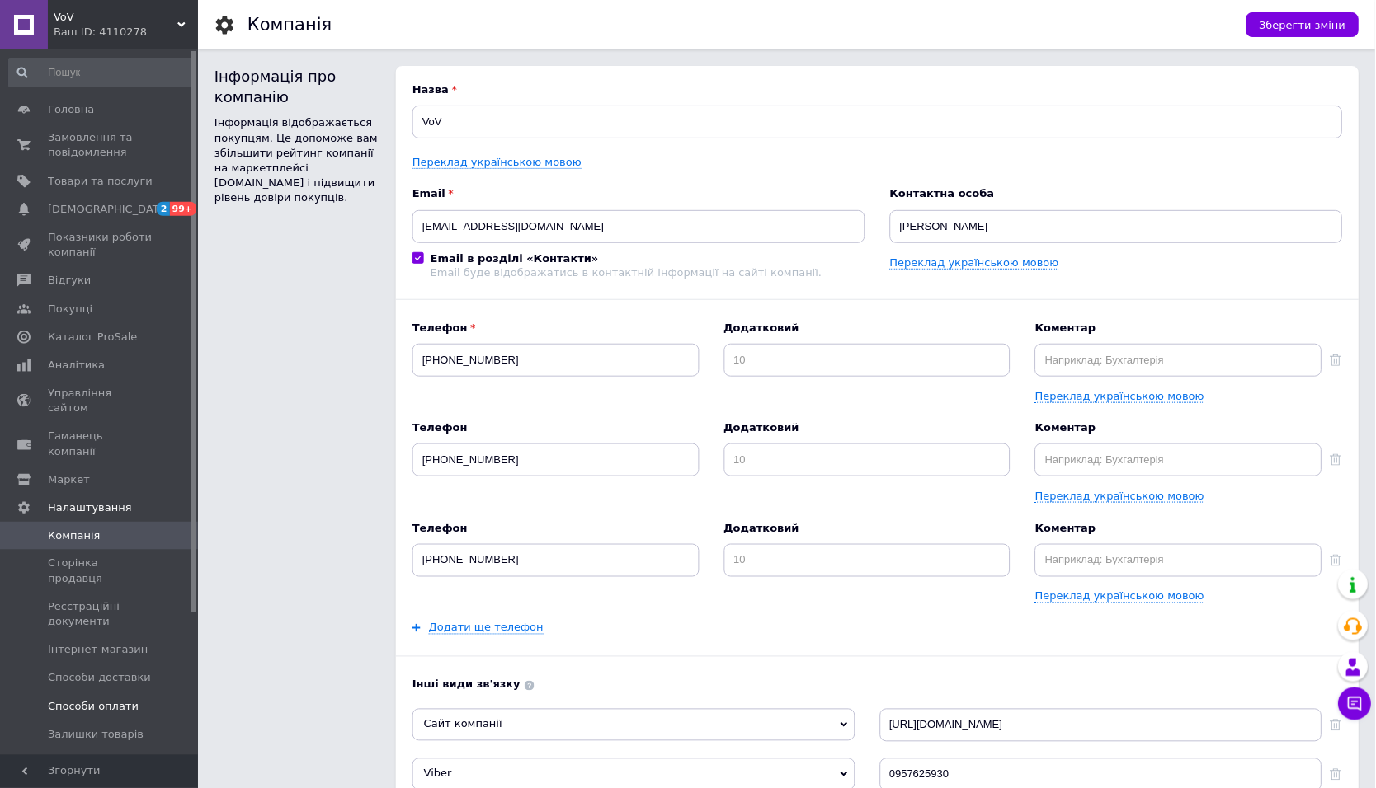
click at [124, 700] on span "Способи оплати" at bounding box center [93, 707] width 91 height 15
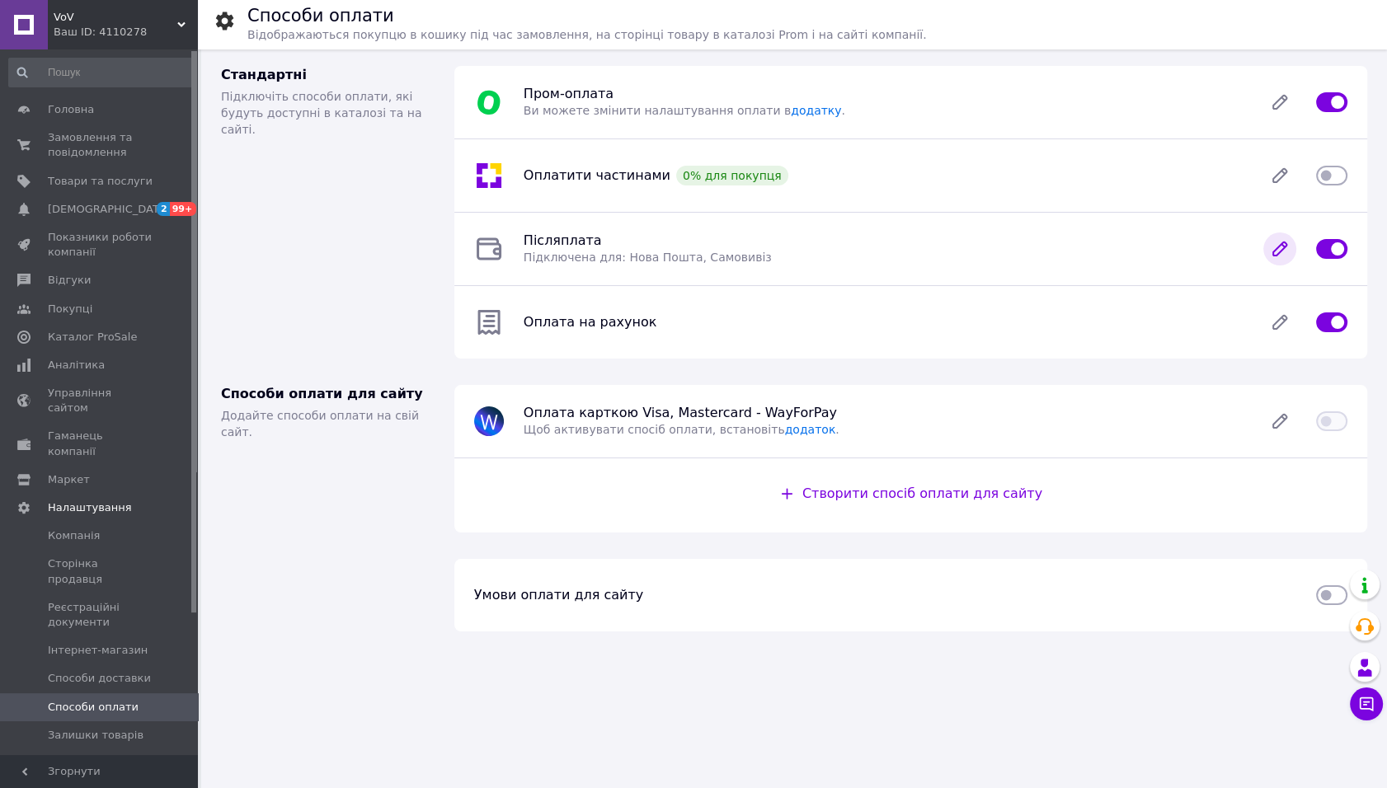
click at [1283, 246] on icon at bounding box center [1279, 248] width 13 height 13
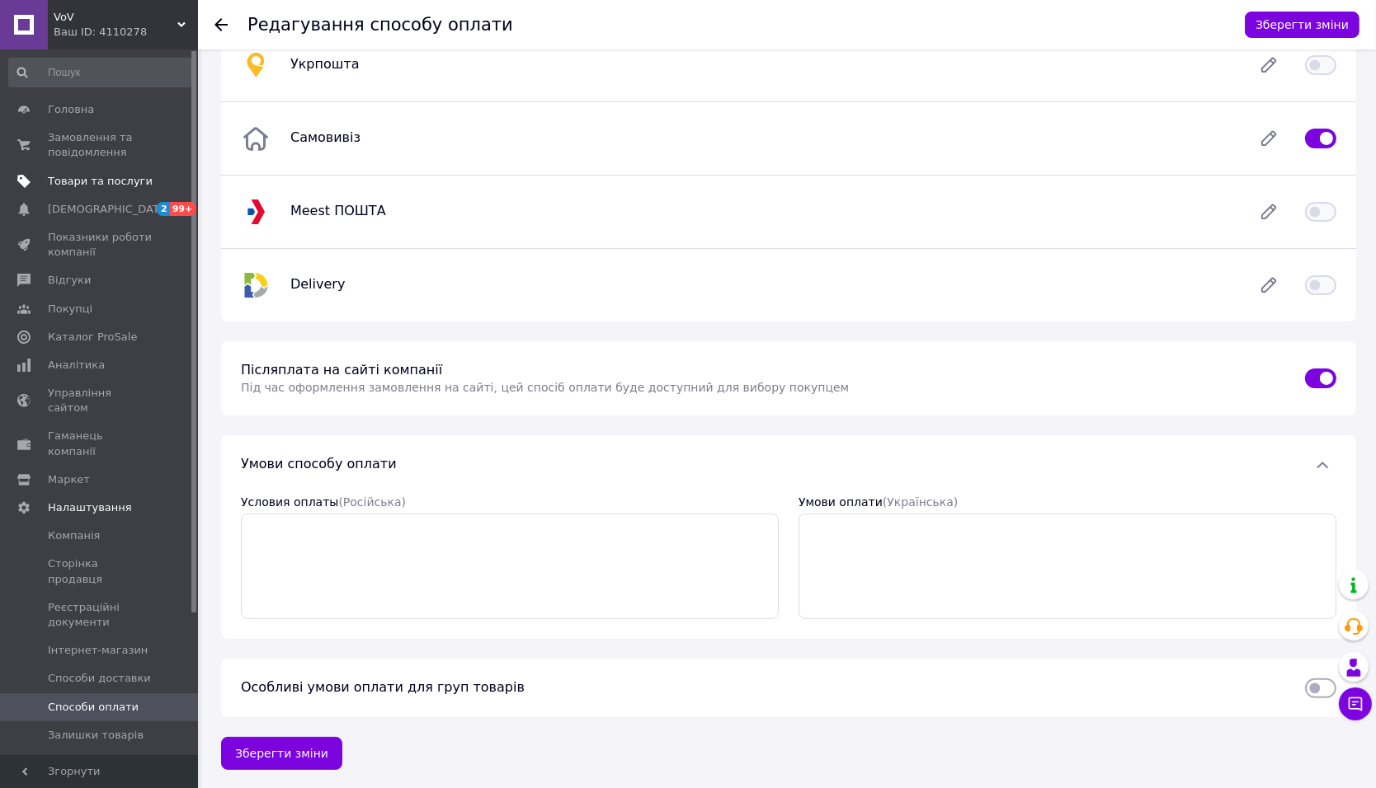
click at [137, 179] on span "Товари та послуги" at bounding box center [100, 181] width 105 height 15
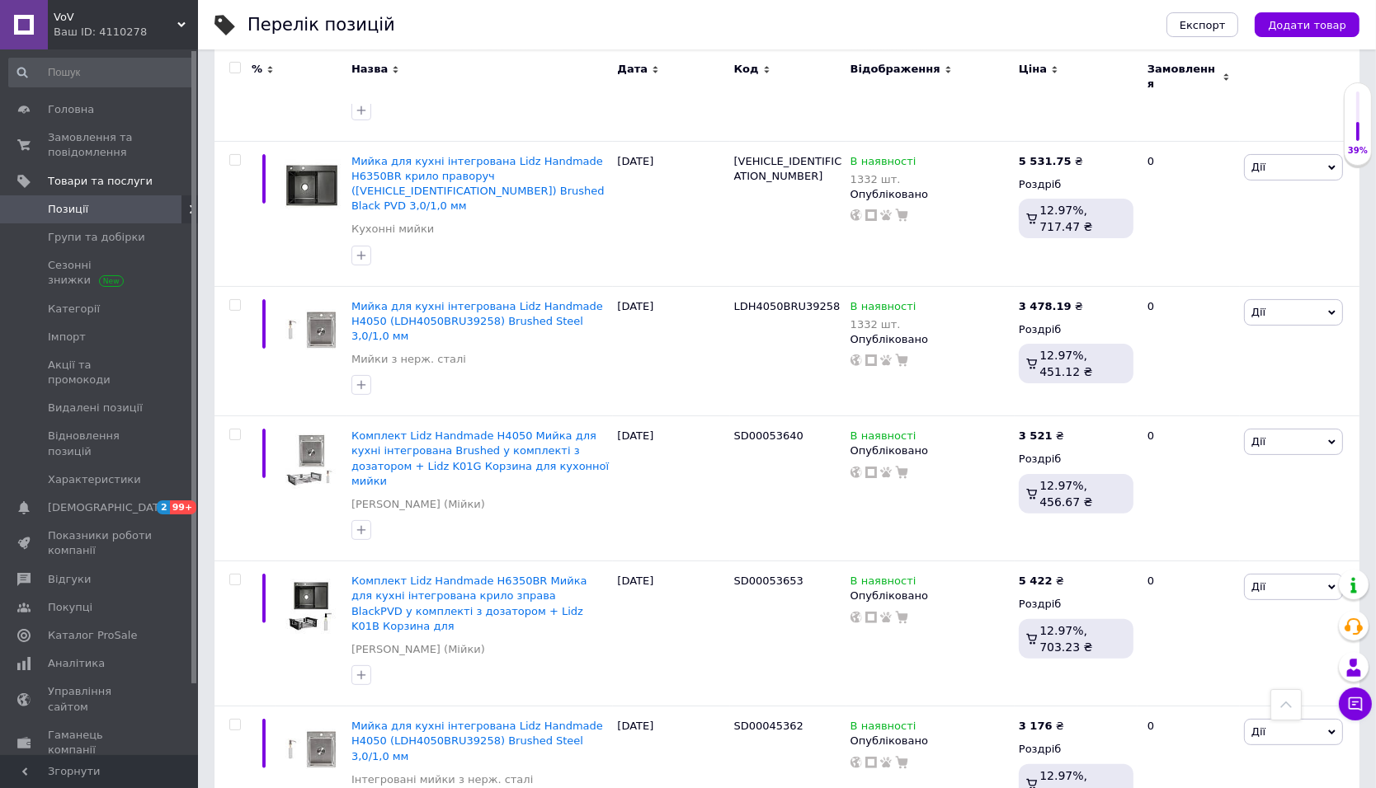
scroll to position [8108, 0]
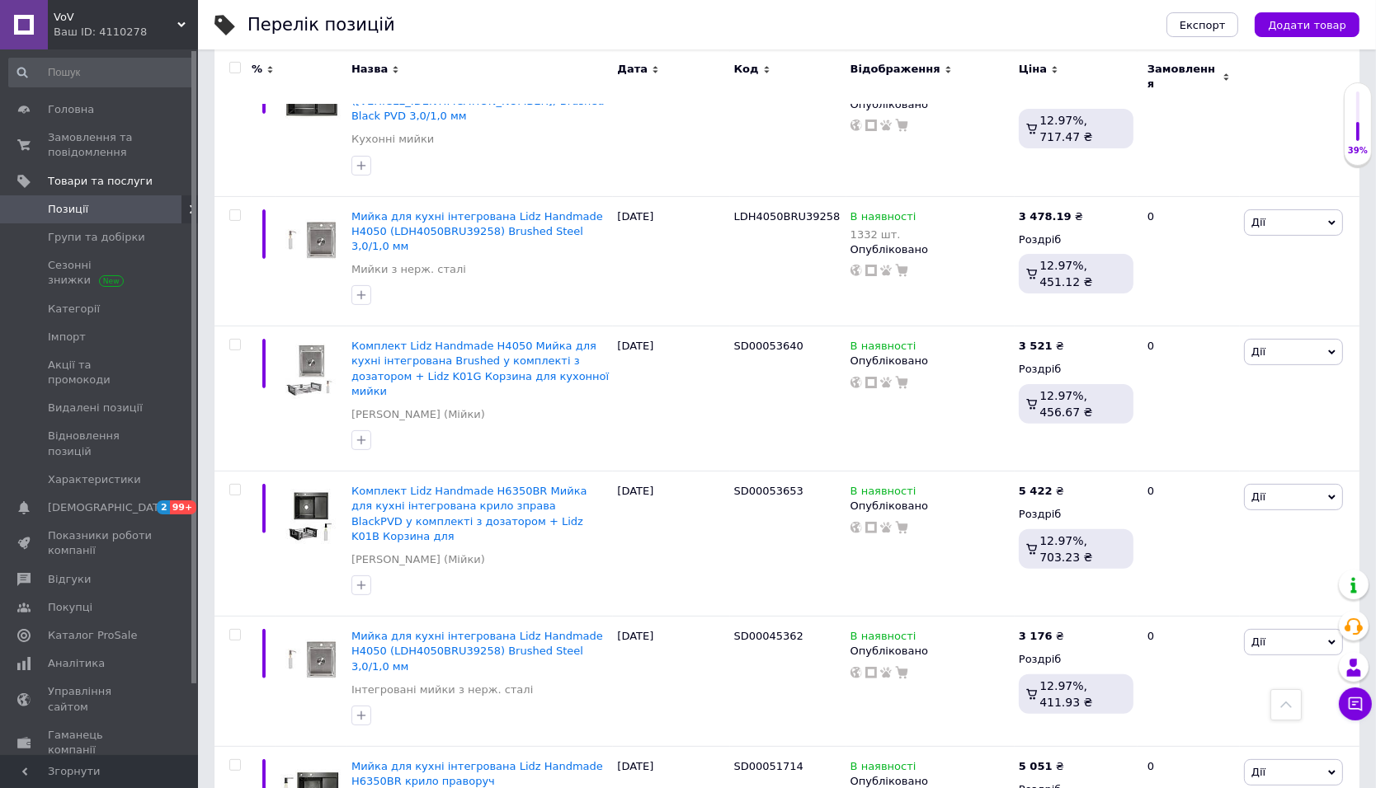
drag, startPoint x: 120, startPoint y: 22, endPoint x: 112, endPoint y: 123, distance: 100.9
click at [120, 24] on span "VoV" at bounding box center [116, 17] width 124 height 15
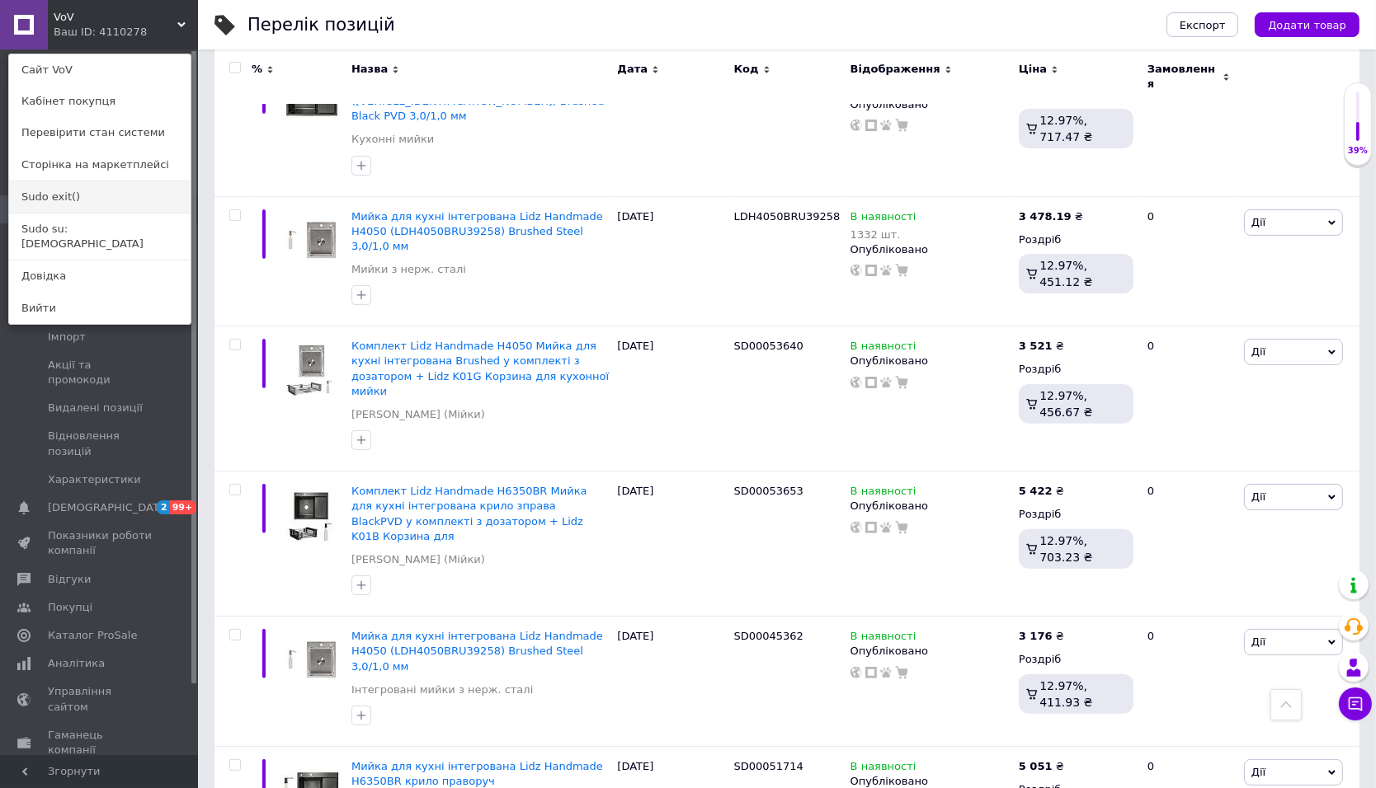
click at [90, 206] on link "Sudo exit()" at bounding box center [99, 196] width 181 height 31
